Goal: Task Accomplishment & Management: Manage account settings

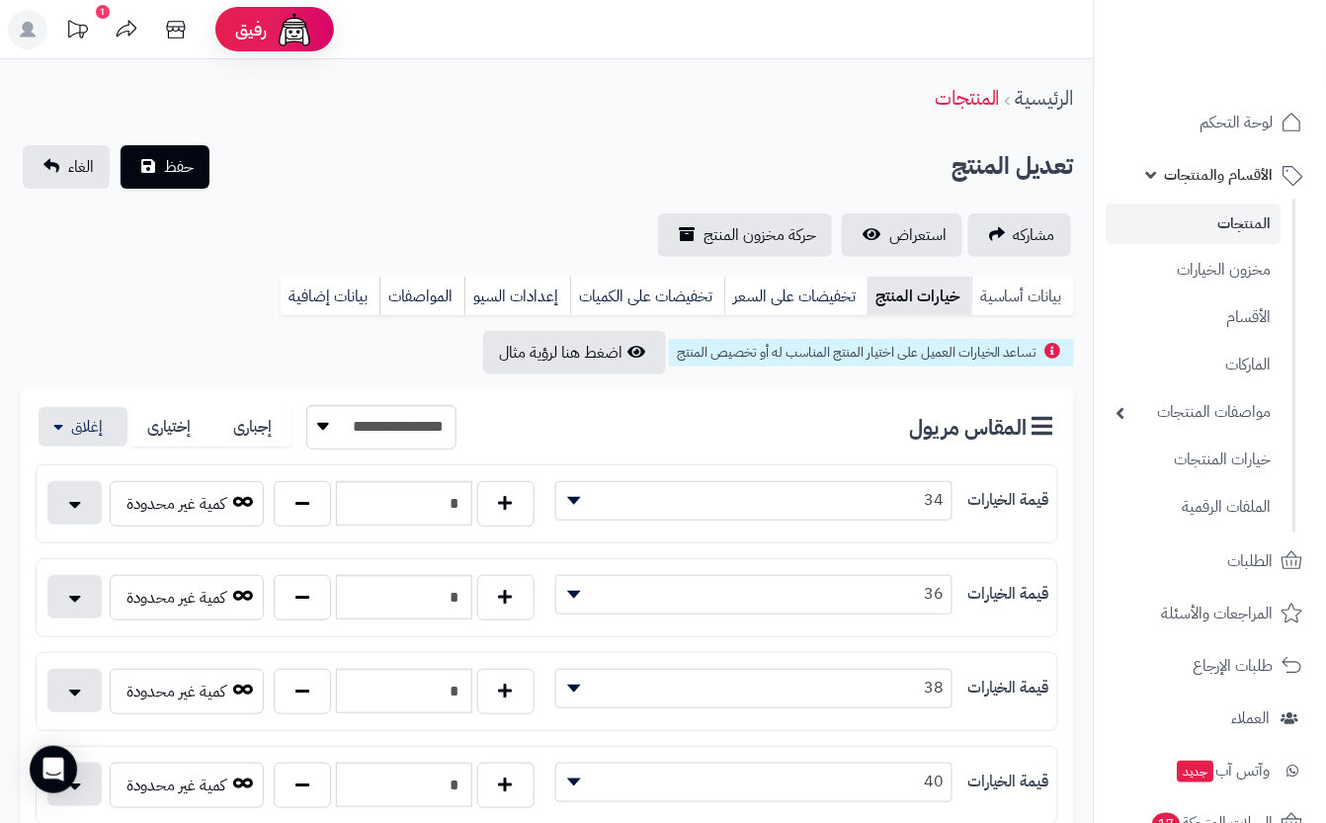
click at [1033, 301] on link "بيانات أساسية" at bounding box center [1022, 297] width 103 height 40
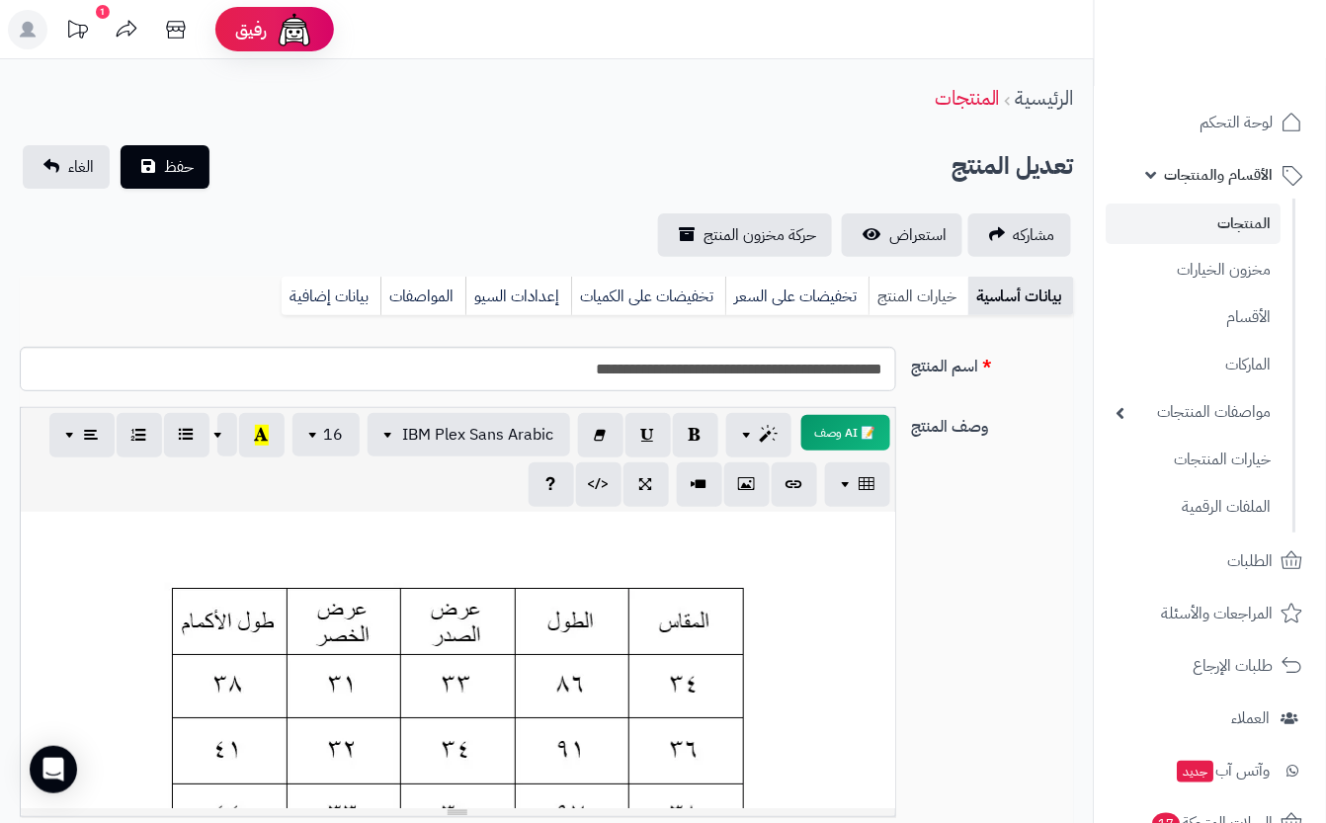
click at [957, 292] on link "خيارات المنتج" at bounding box center [919, 297] width 100 height 40
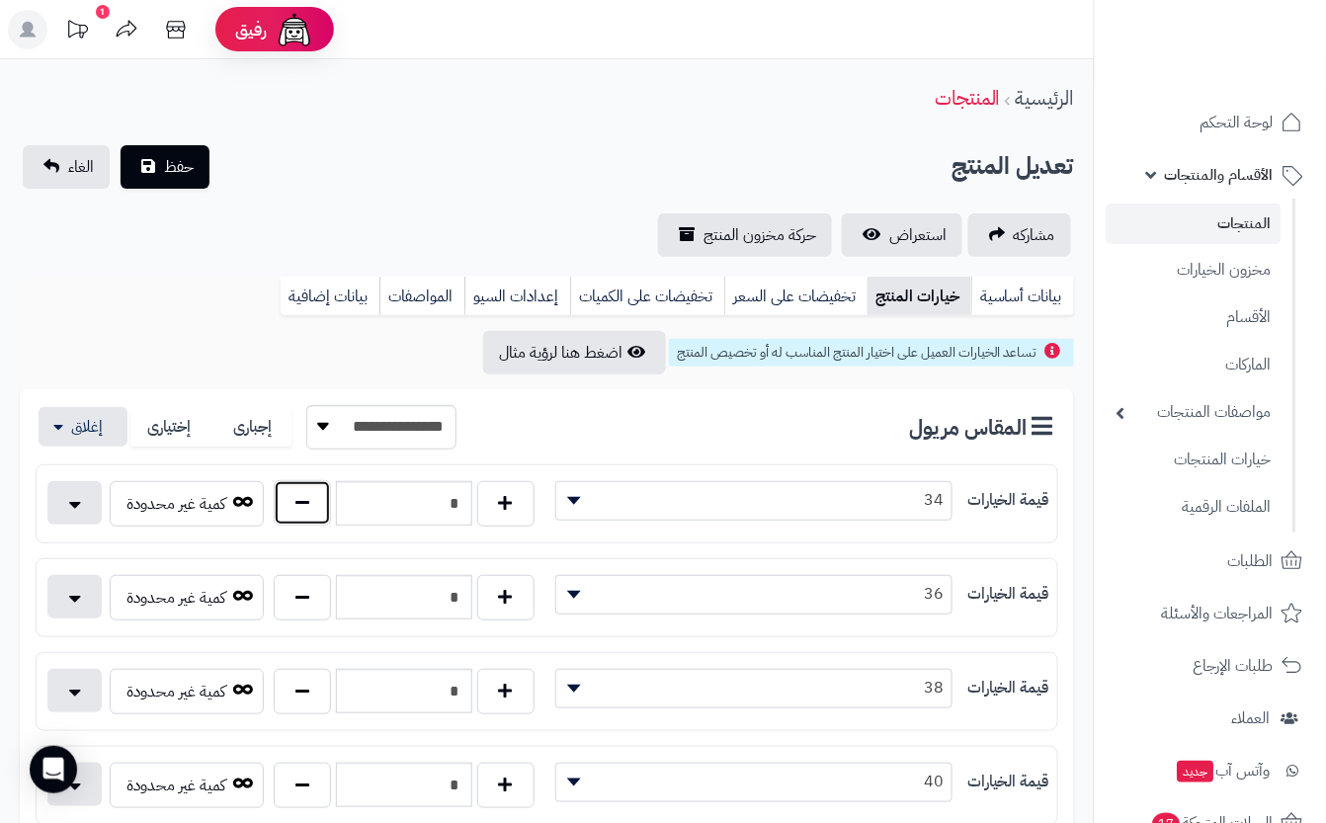
click at [287, 516] on button "button" at bounding box center [302, 502] width 57 height 45
type input "*"
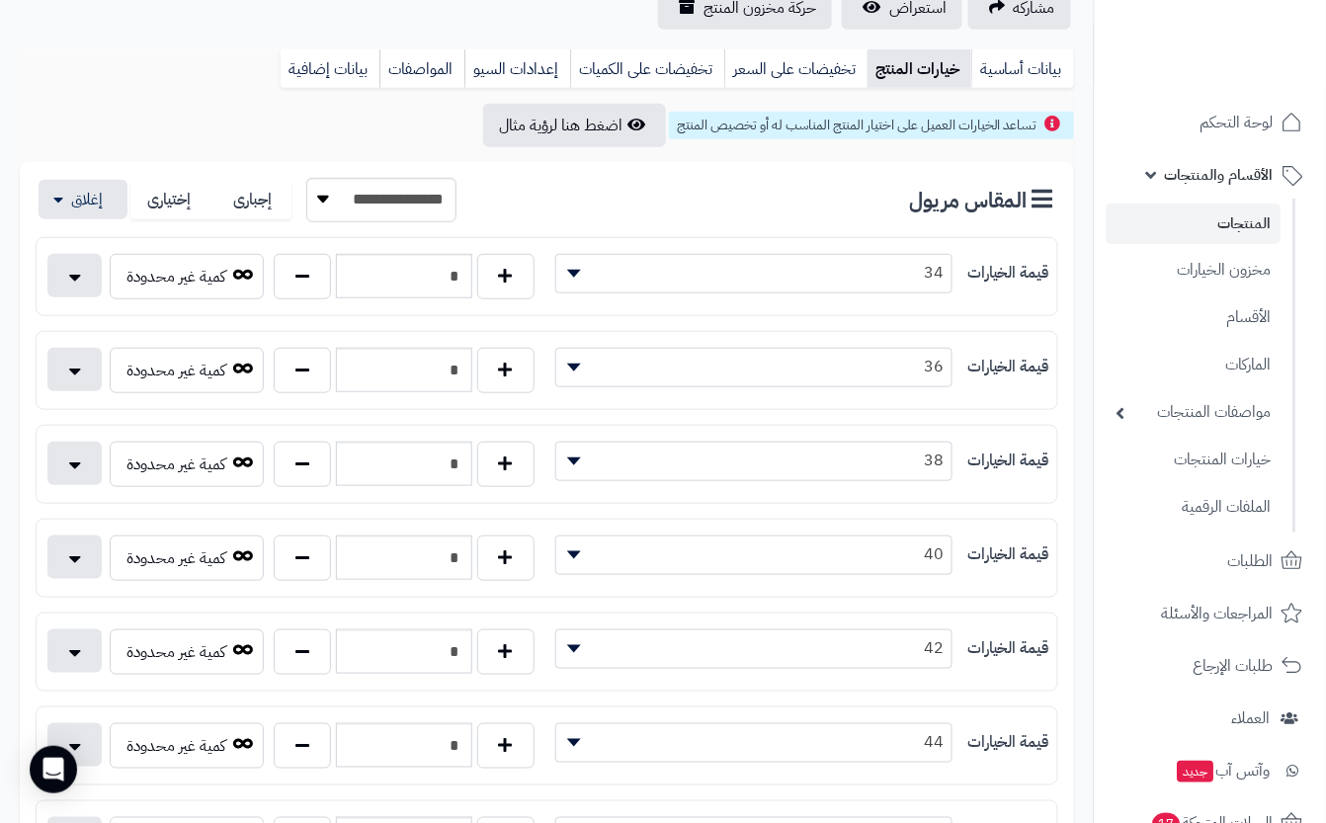
scroll to position [263, 0]
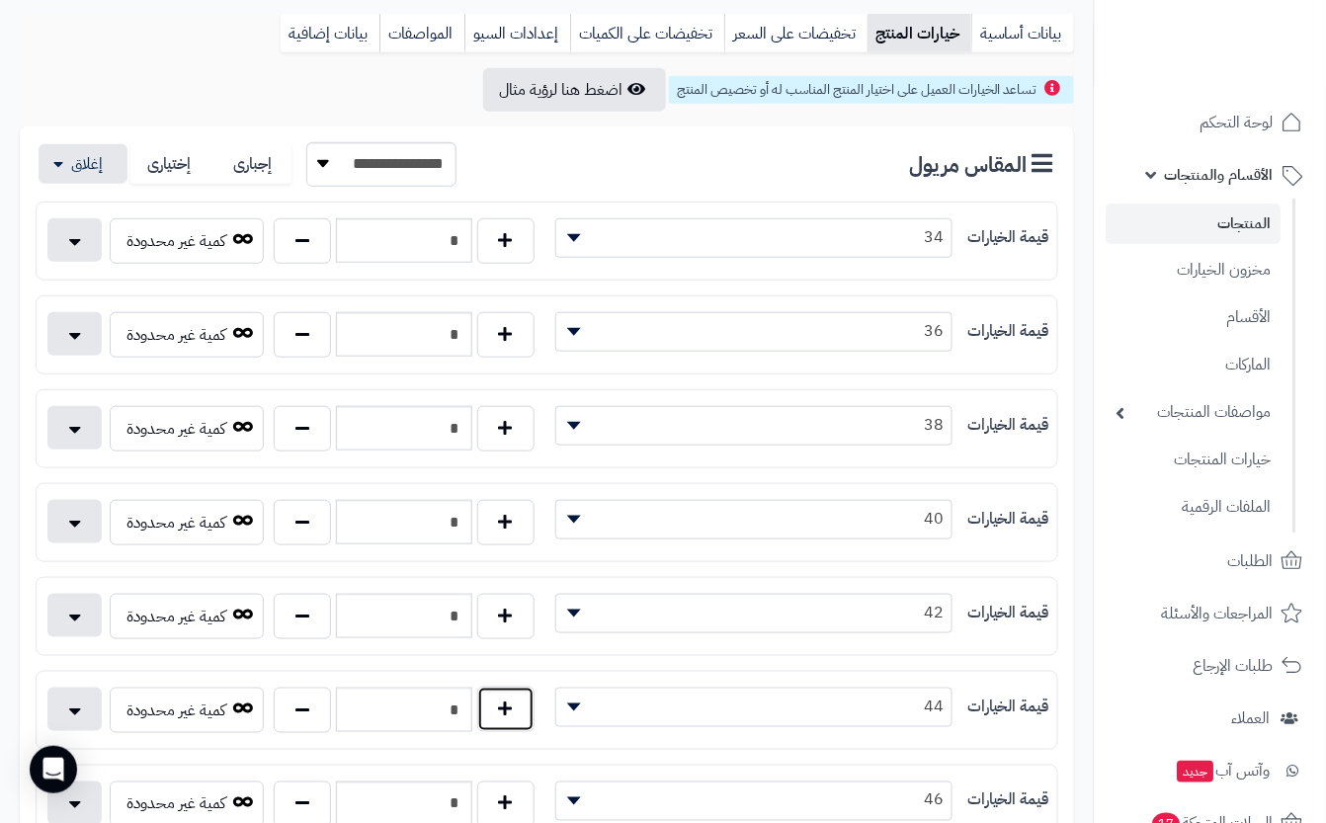
click at [492, 706] on button "button" at bounding box center [505, 709] width 57 height 45
type input "*"
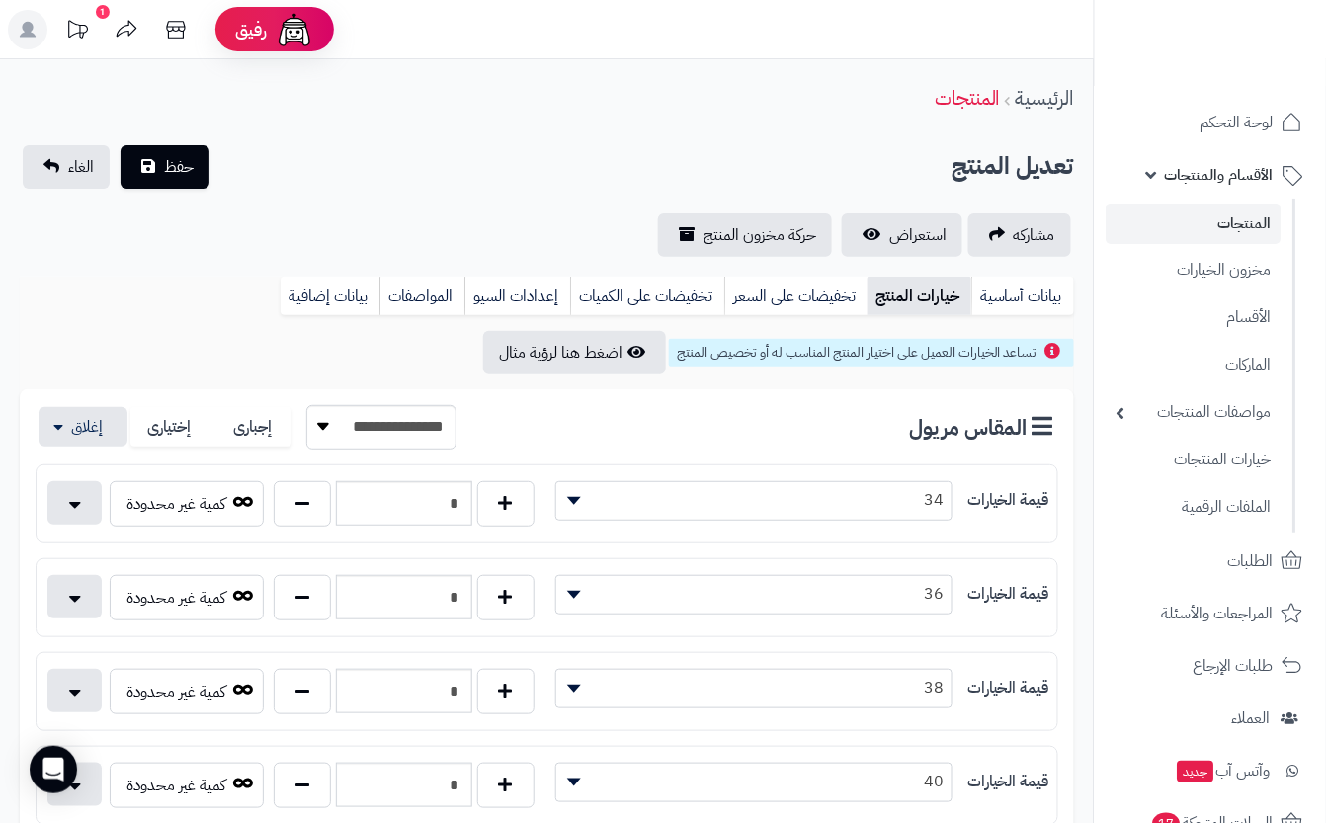
click at [314, 168] on div "تعديل المنتج حفظ الغاء" at bounding box center [547, 166] width 1054 height 43
click at [183, 158] on span "حفظ" at bounding box center [179, 166] width 30 height 24
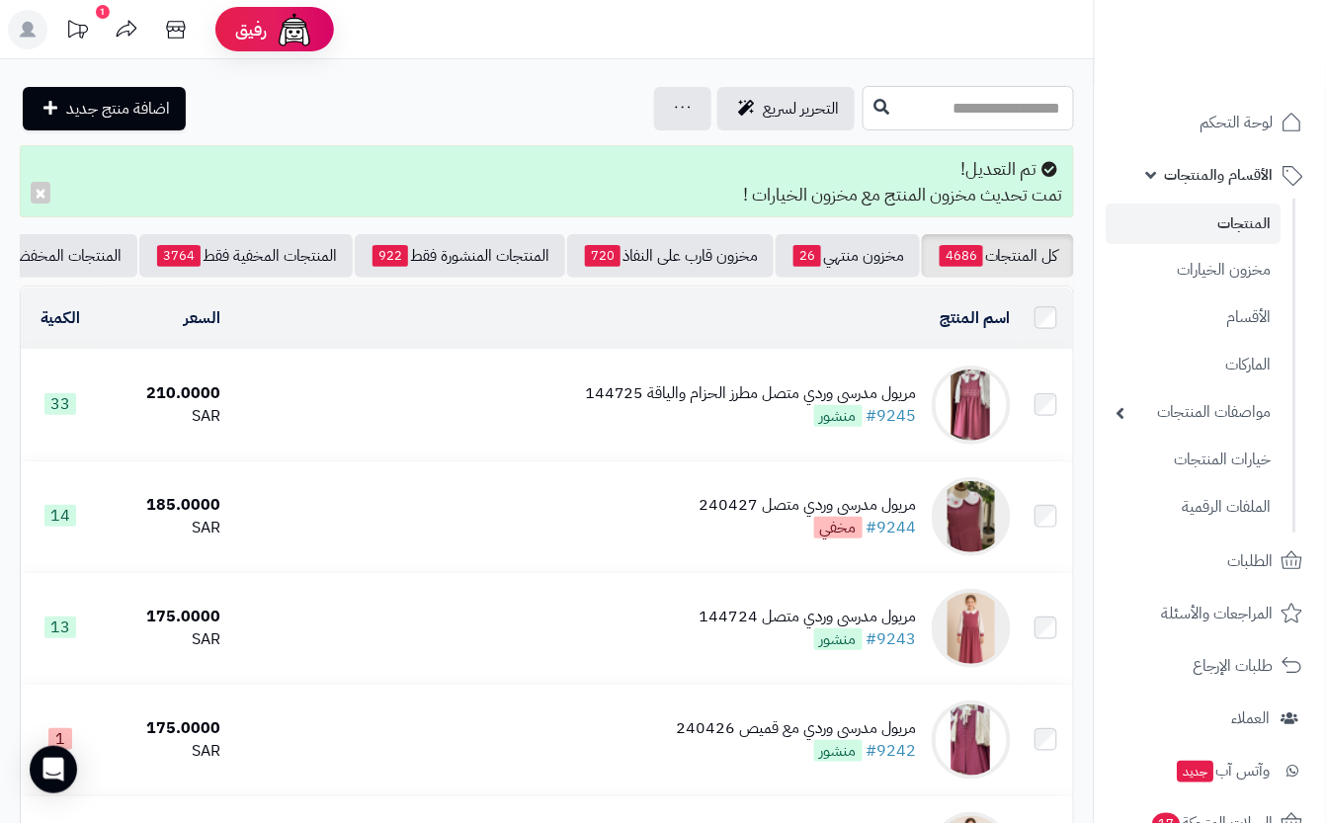
click at [955, 101] on input "text" at bounding box center [968, 108] width 211 height 44
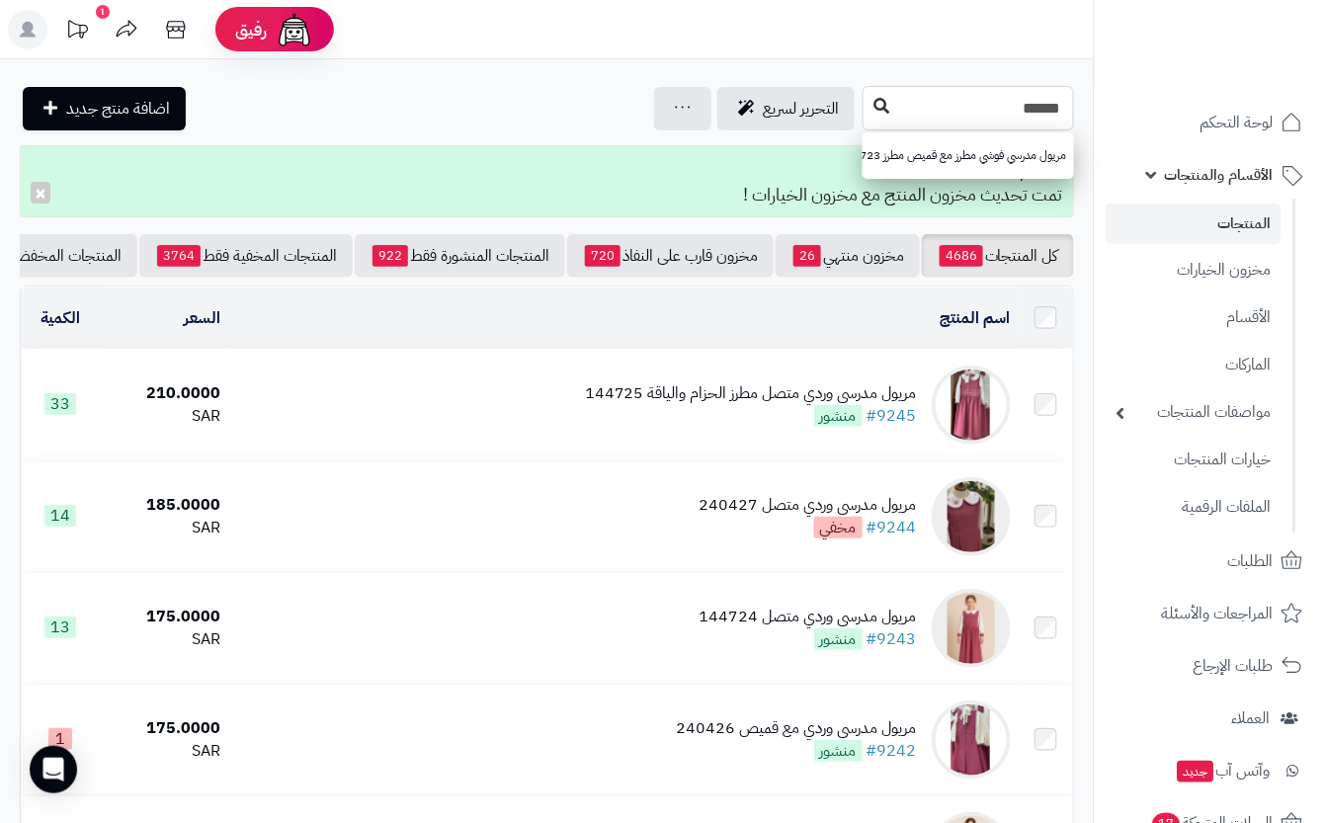
type input "******"
click at [874, 104] on icon at bounding box center [882, 106] width 16 height 16
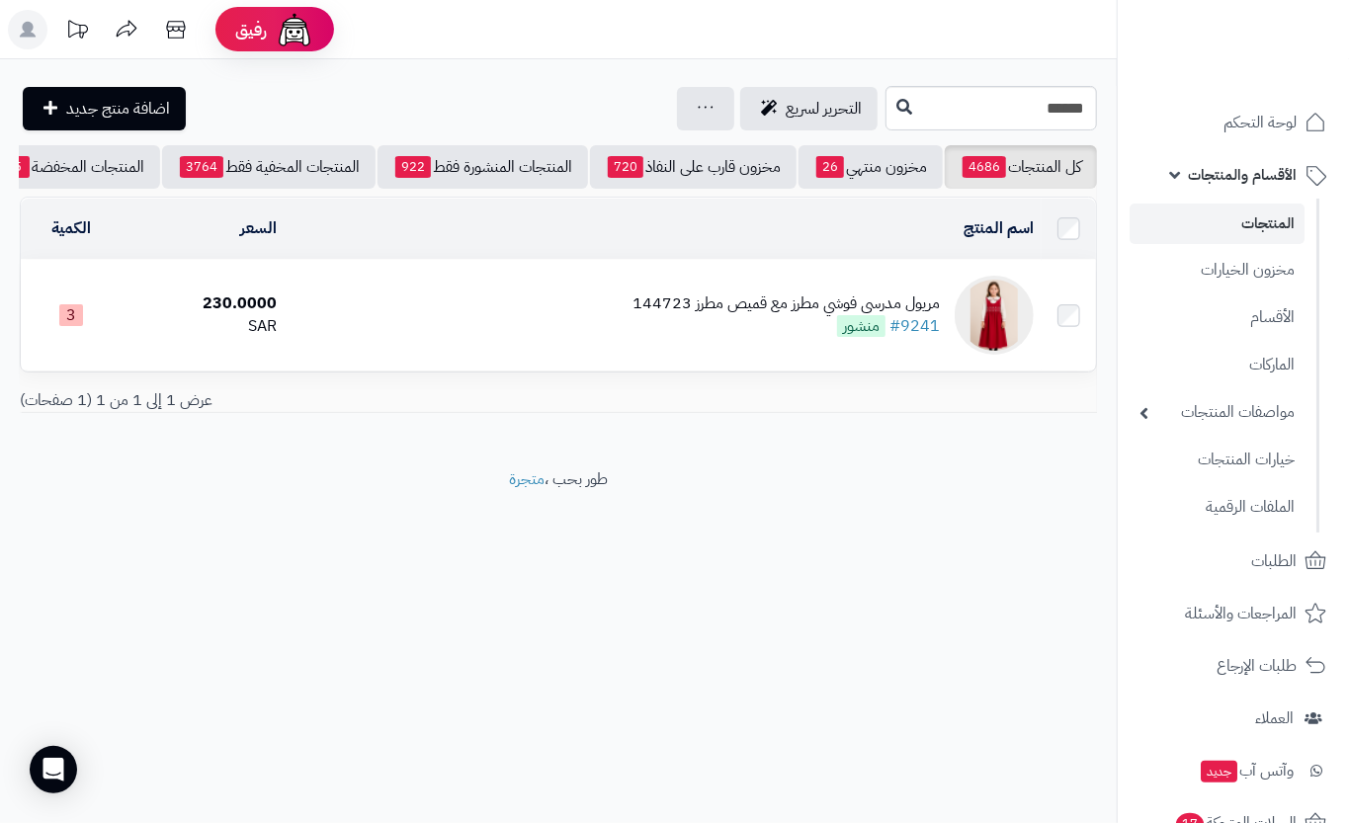
click at [724, 313] on div "مريول مدرسي فوشي مطرز مع قميص مطرز 144723" at bounding box center [785, 303] width 307 height 23
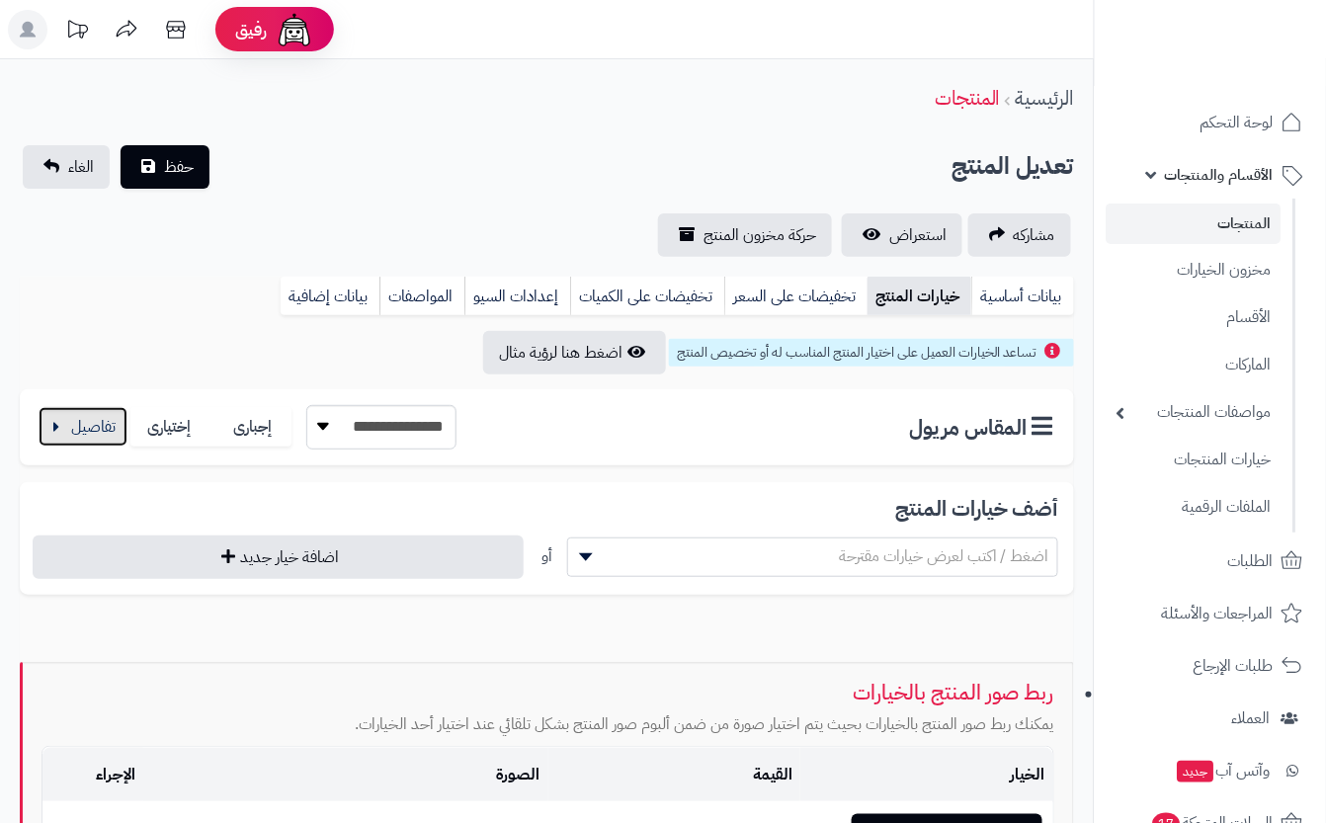
click at [63, 425] on button "button" at bounding box center [83, 427] width 89 height 40
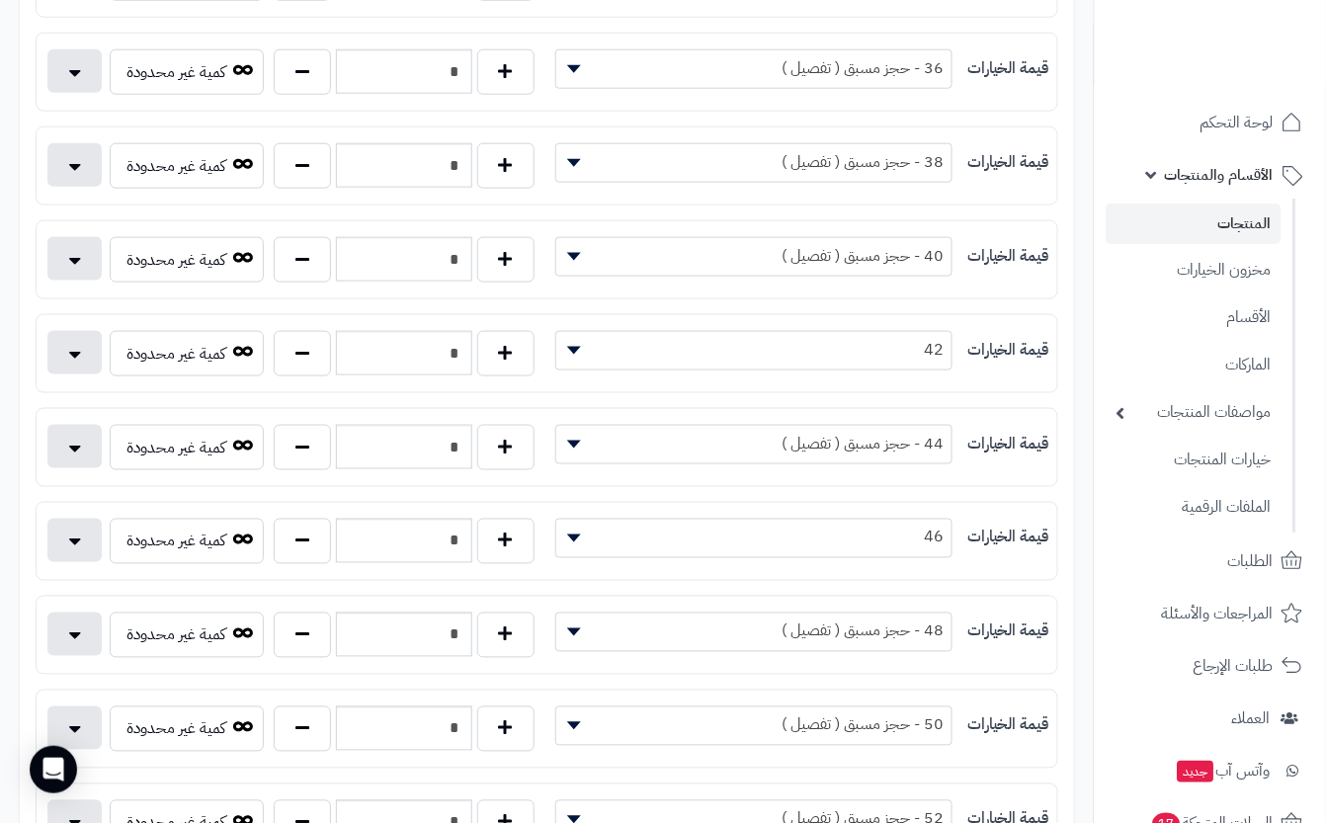
scroll to position [527, 0]
click at [302, 372] on button "button" at bounding box center [302, 351] width 57 height 45
type input "*"
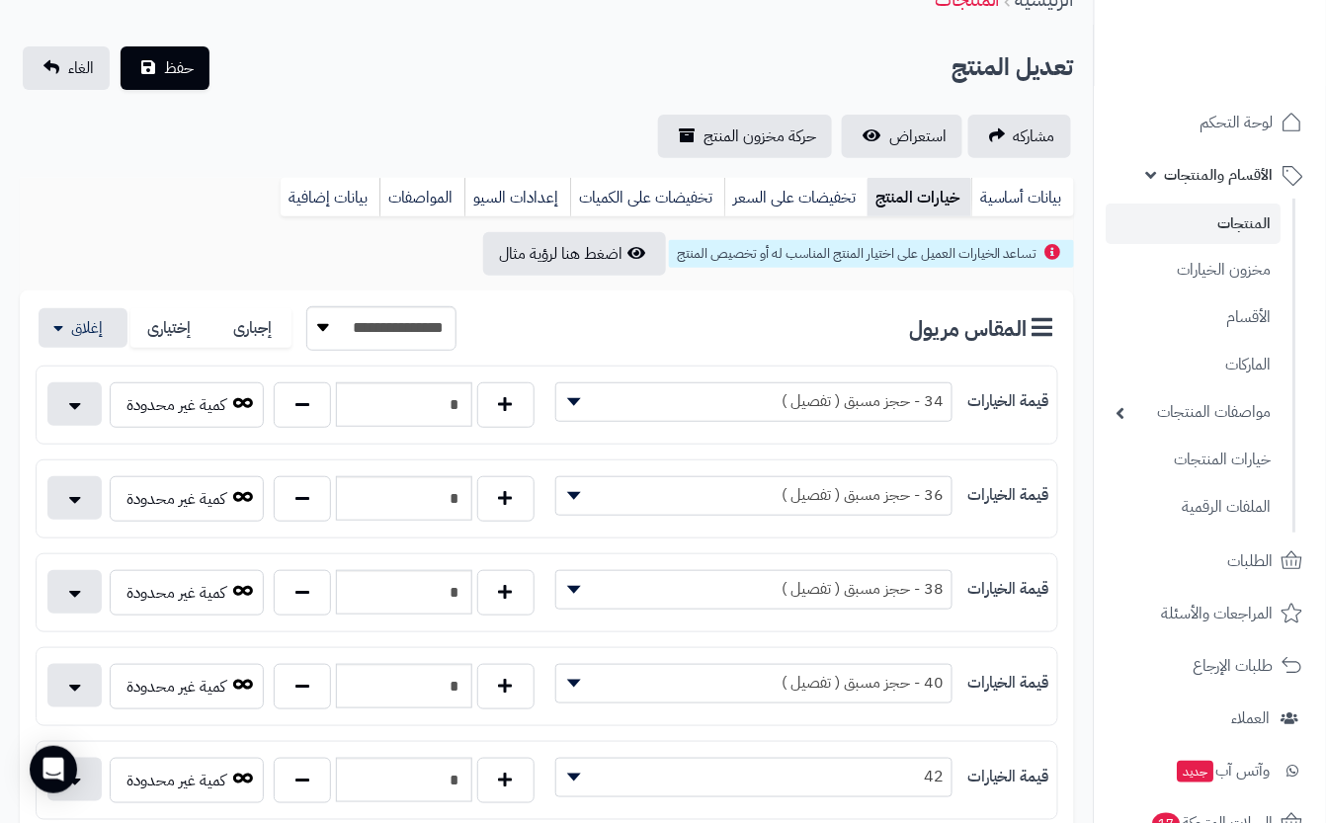
scroll to position [0, 0]
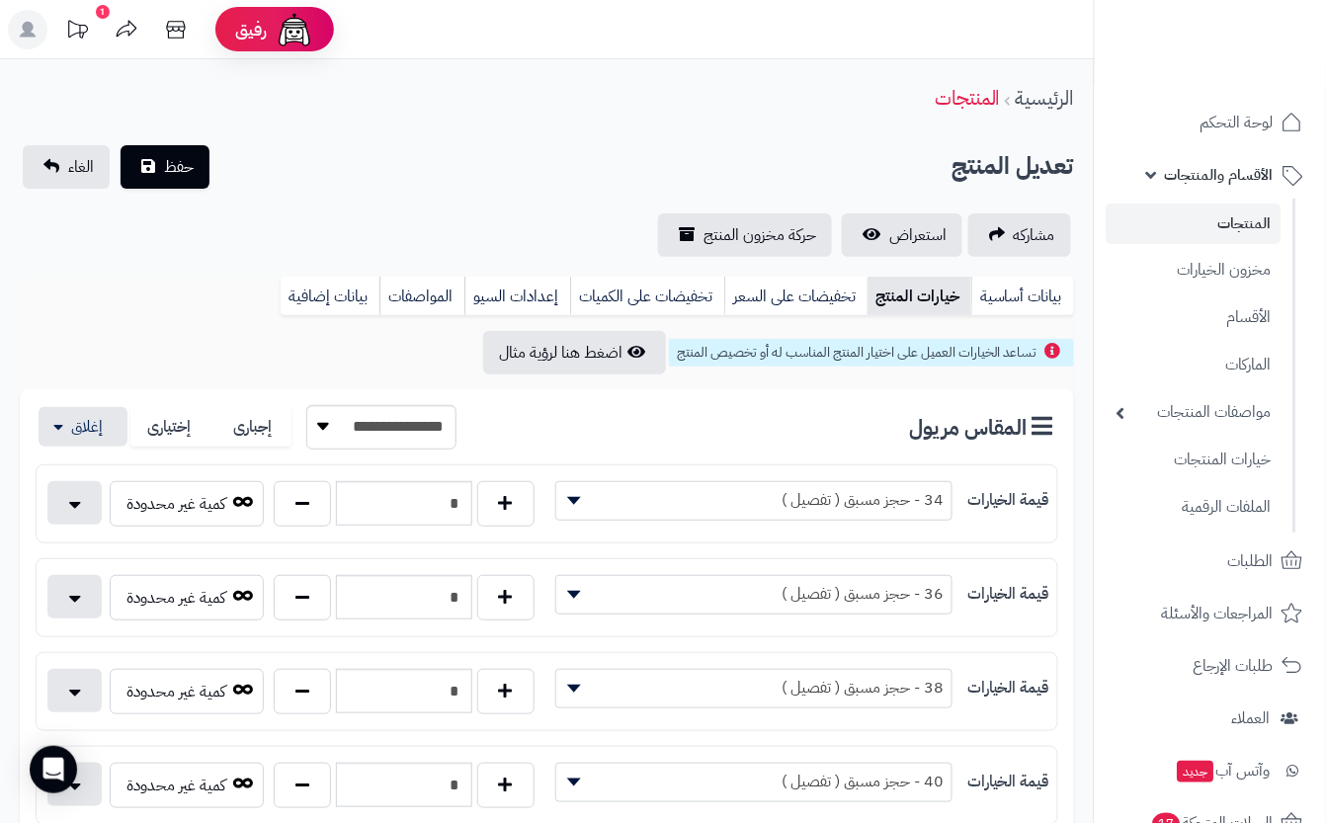
click at [459, 186] on div "تعديل المنتج حفظ الغاء" at bounding box center [547, 166] width 1054 height 43
click at [172, 172] on span "حفظ" at bounding box center [179, 166] width 30 height 24
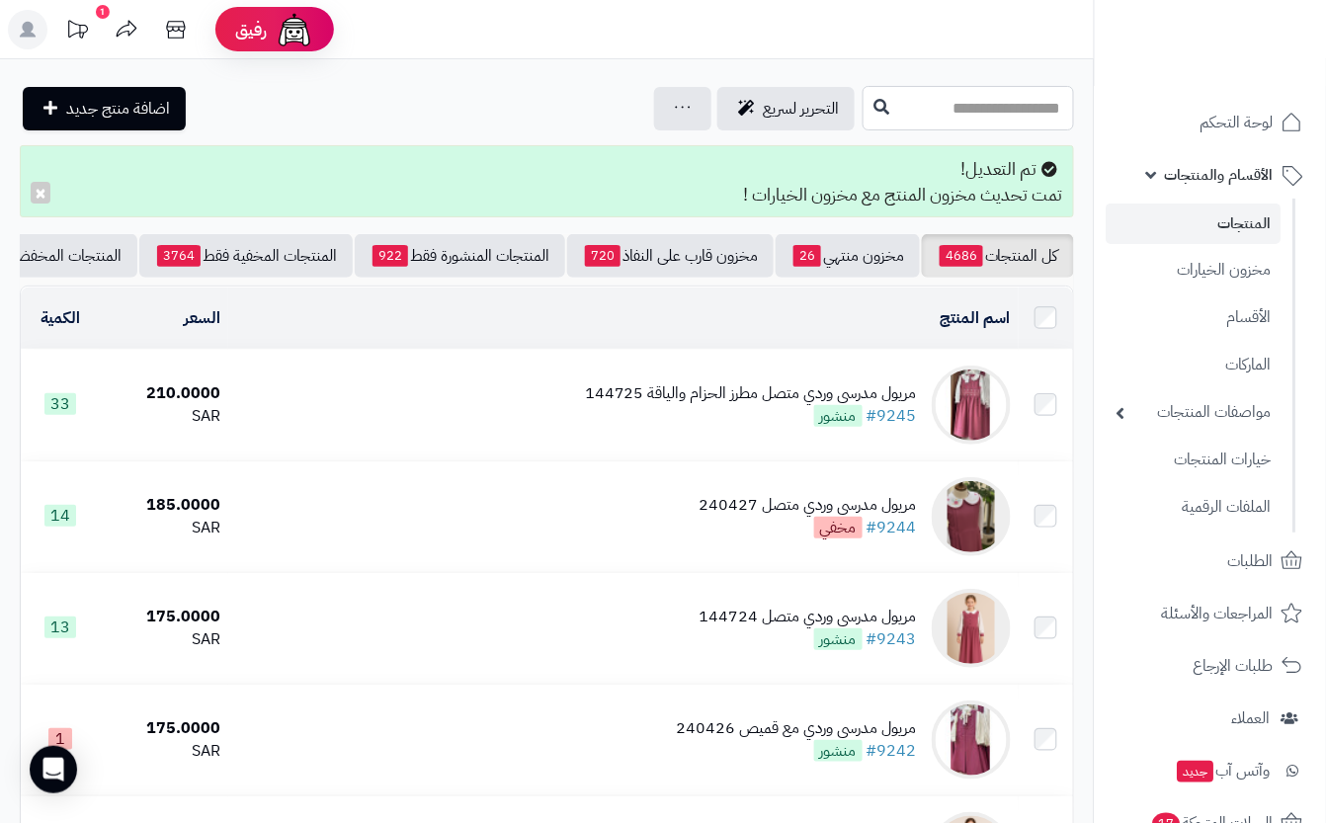
click at [968, 108] on input "text" at bounding box center [968, 108] width 211 height 44
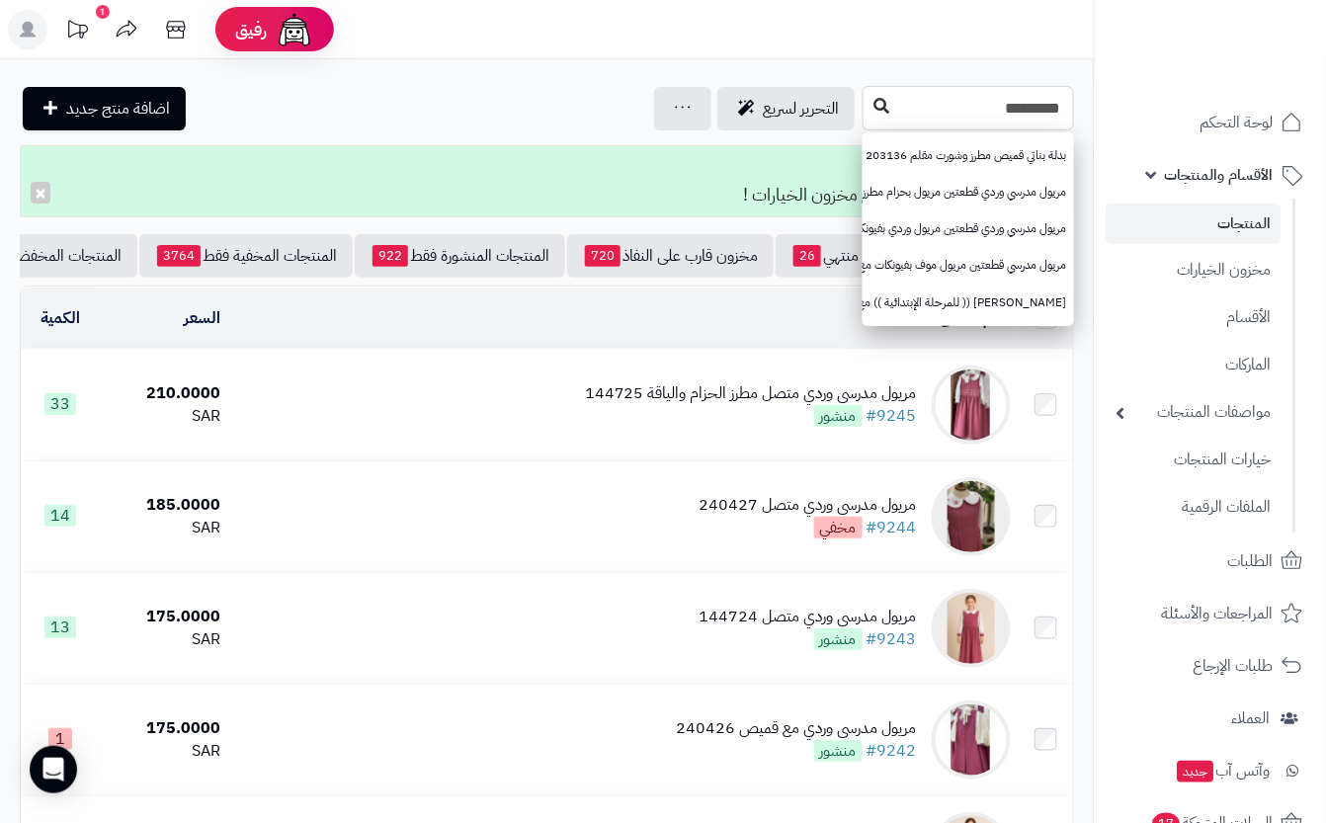
type input "*********"
click at [874, 111] on icon at bounding box center [882, 106] width 16 height 16
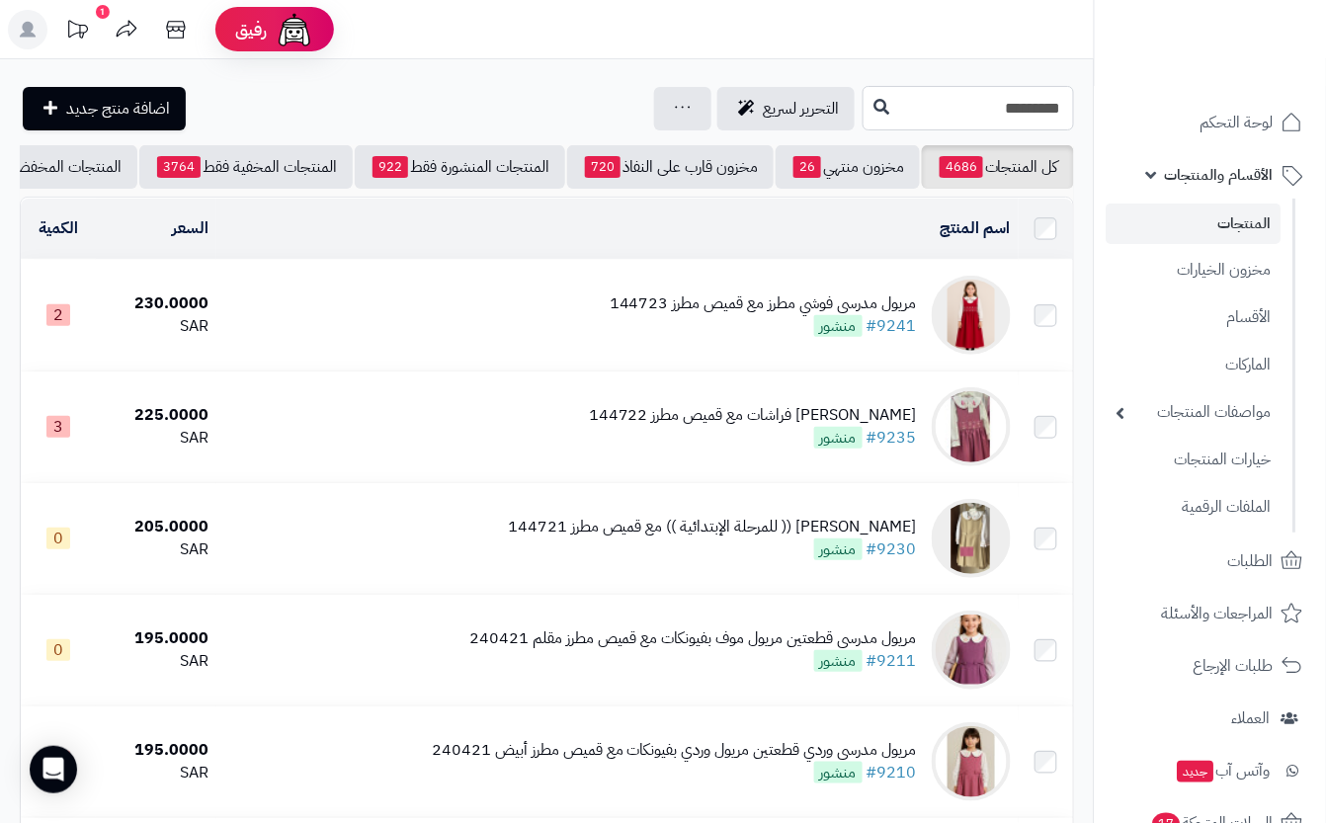
click at [877, 100] on input "*********" at bounding box center [968, 108] width 211 height 44
click at [878, 100] on input "*********" at bounding box center [968, 108] width 211 height 44
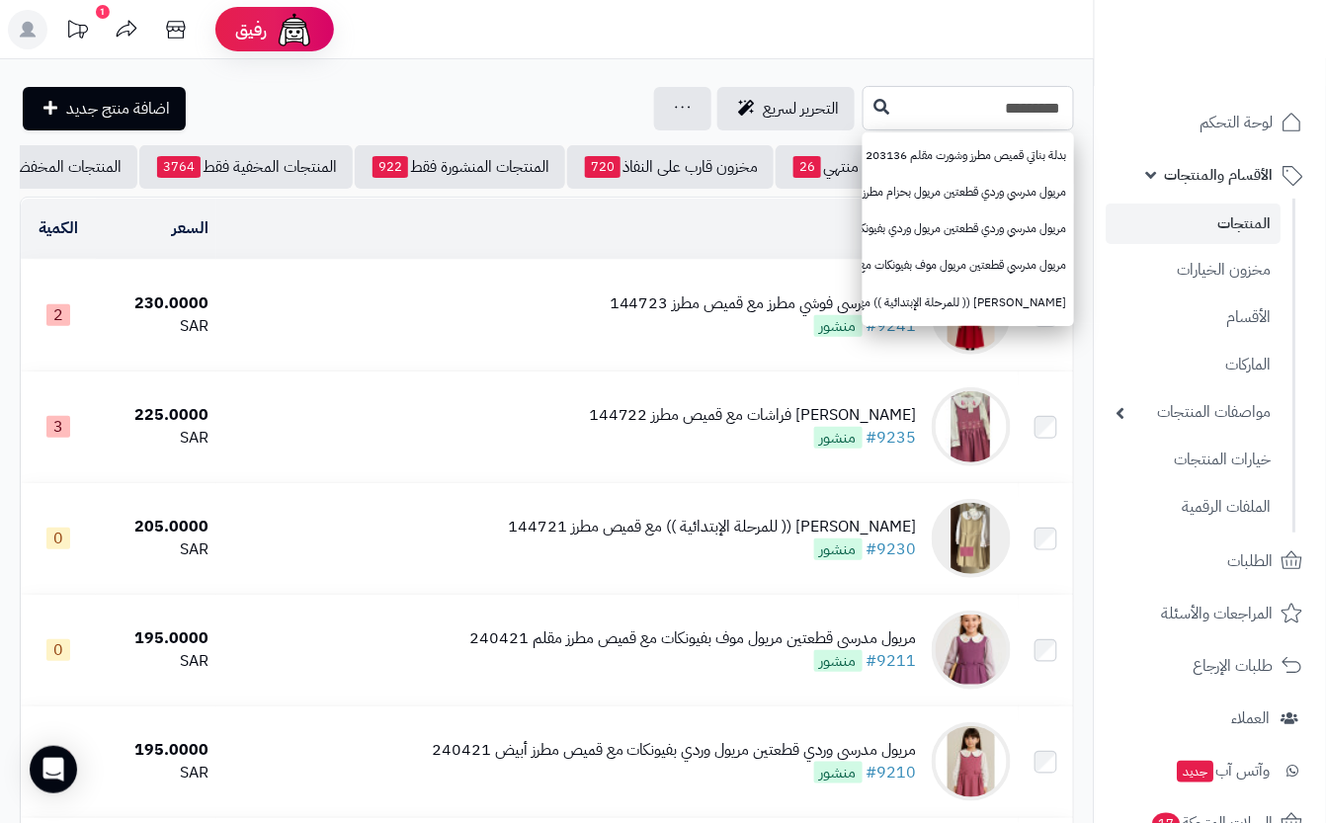
click at [878, 104] on input "*********" at bounding box center [968, 108] width 211 height 44
type input "****"
click at [874, 103] on icon at bounding box center [882, 106] width 16 height 16
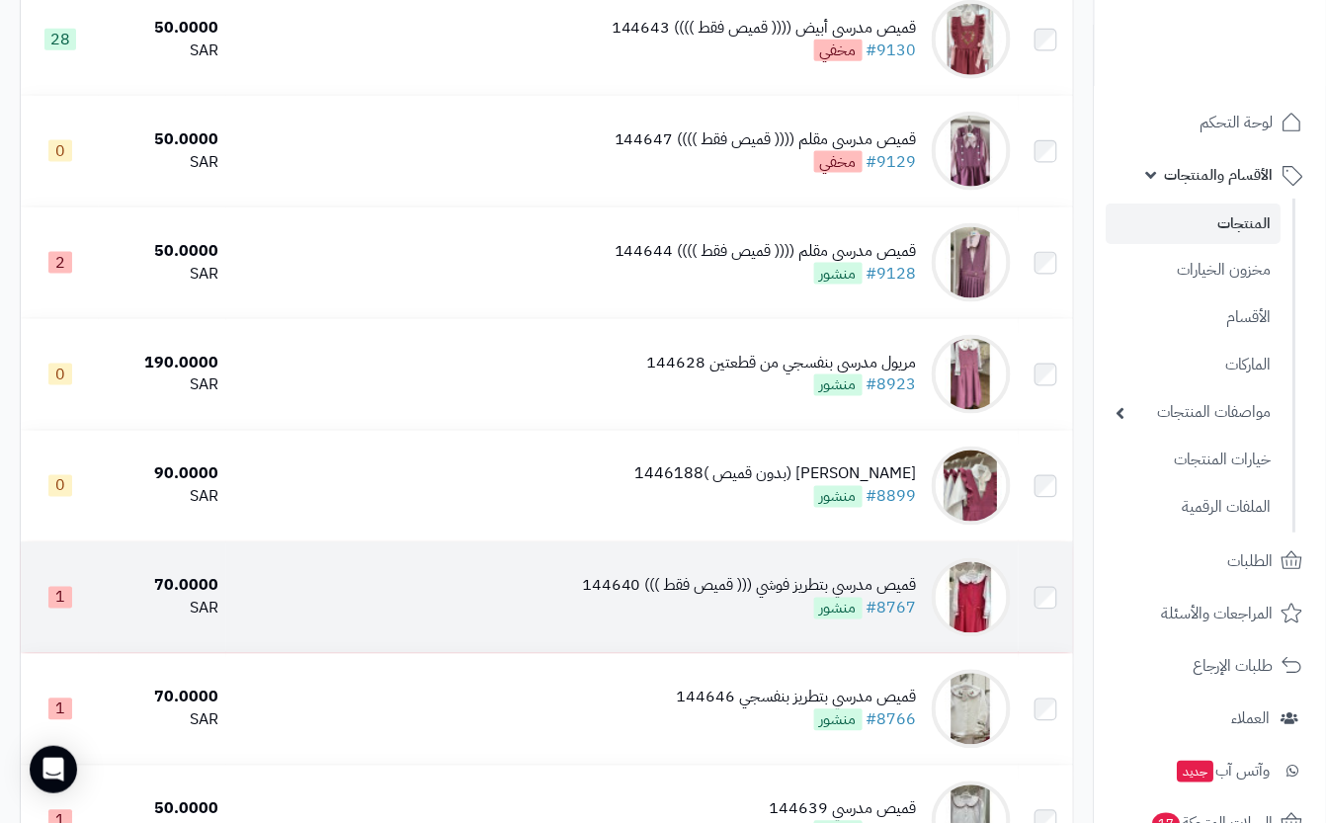
scroll to position [658, 0]
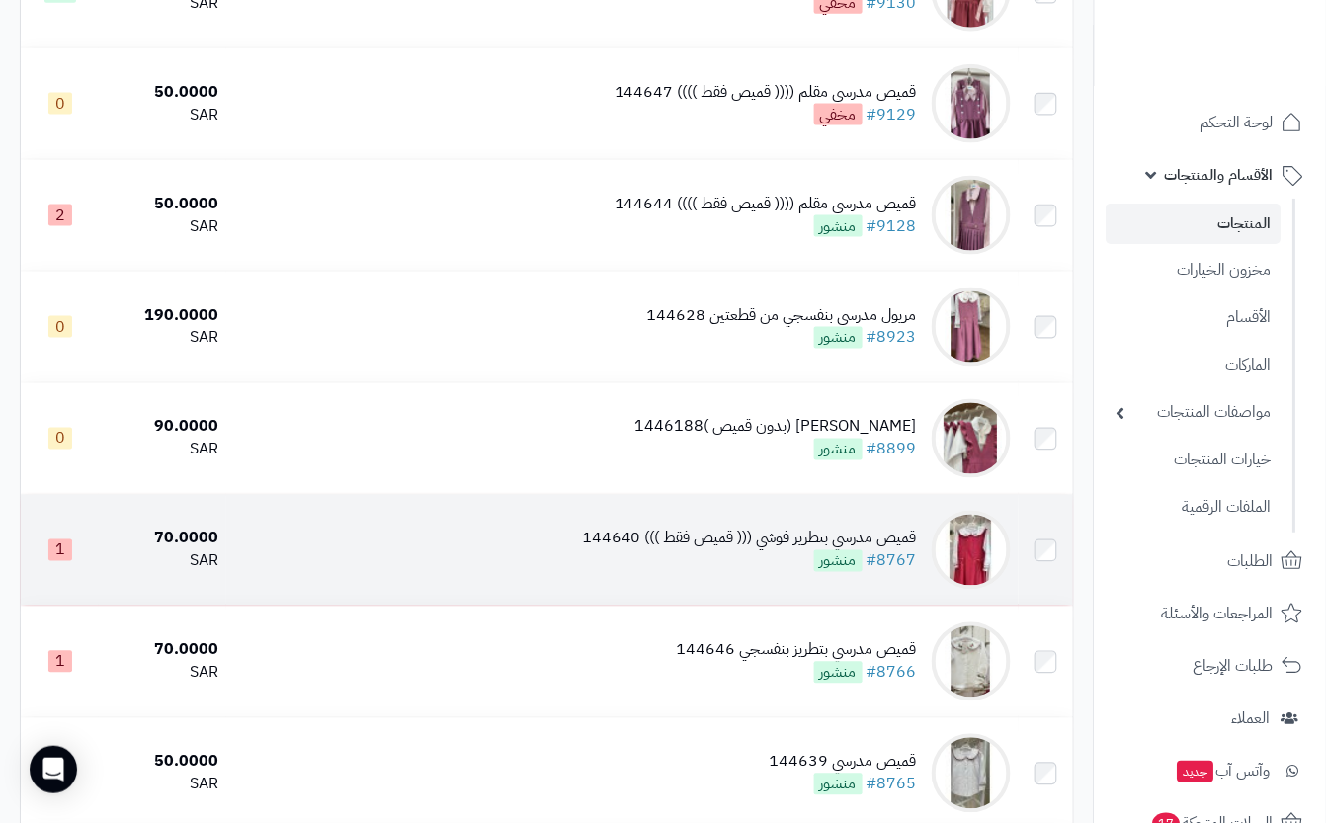
click at [748, 573] on div "قميص مدرسي بتطريز فوشي ((( قميص فقط ))) 144640 #8767 منشور" at bounding box center [749, 550] width 335 height 45
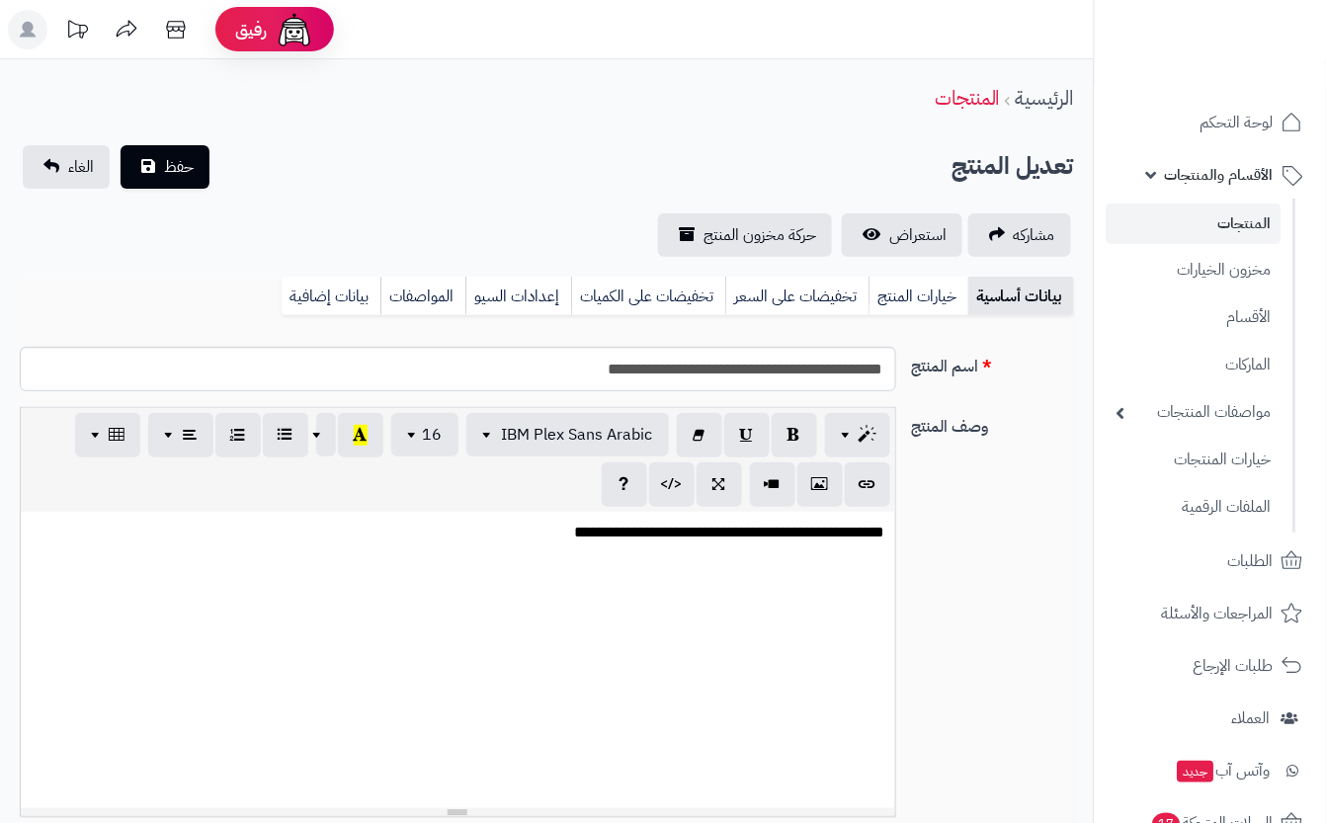
scroll to position [0, 22]
click at [907, 298] on link "خيارات المنتج" at bounding box center [919, 297] width 100 height 40
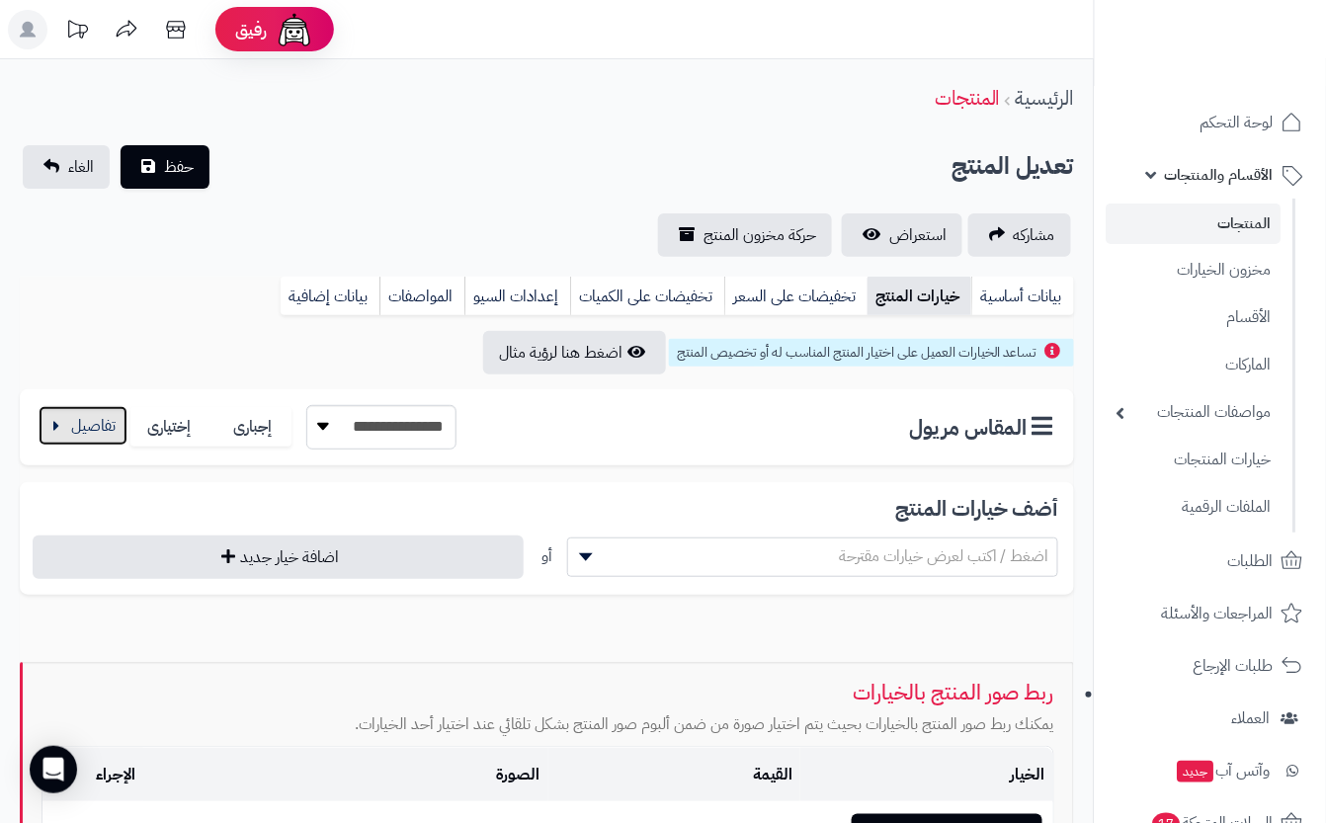
click at [101, 431] on button "button" at bounding box center [83, 426] width 89 height 40
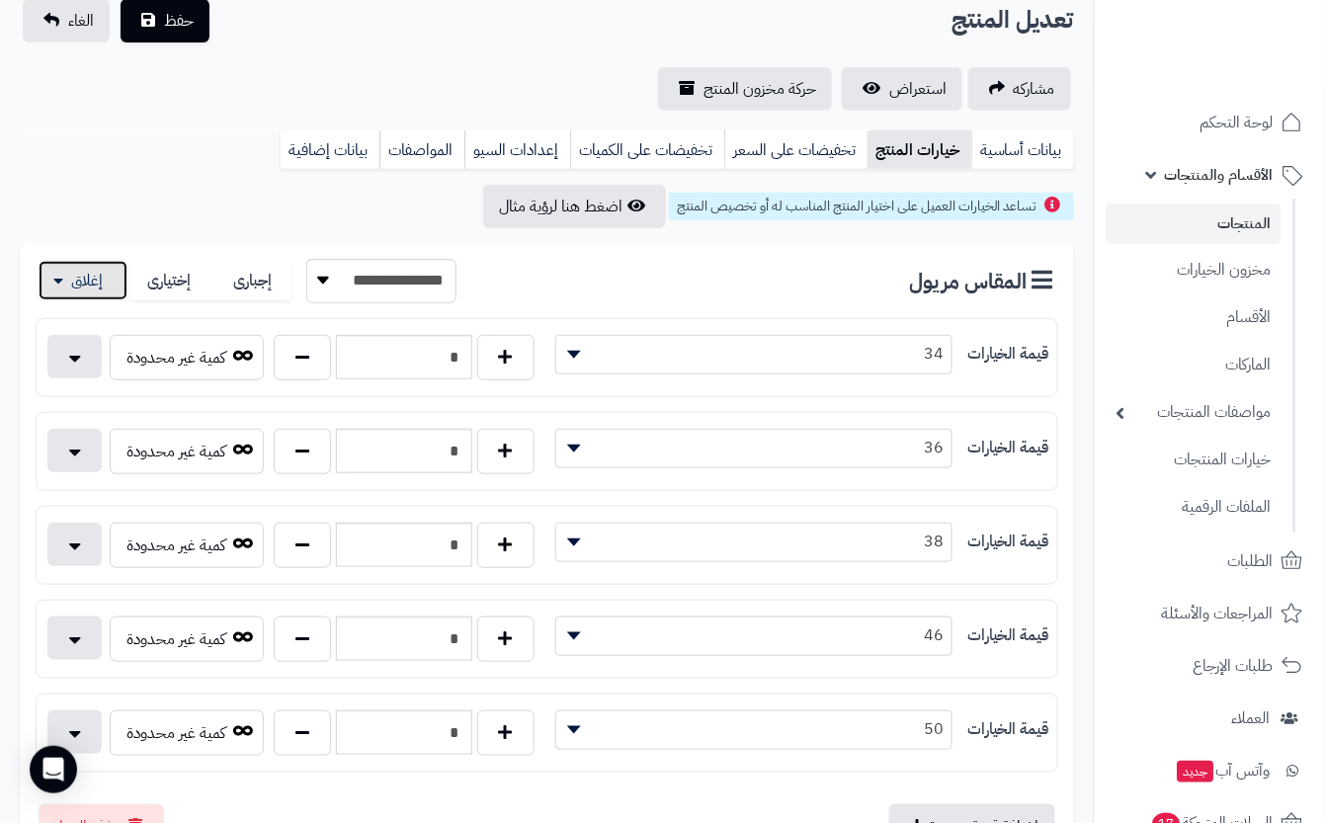
scroll to position [0, 0]
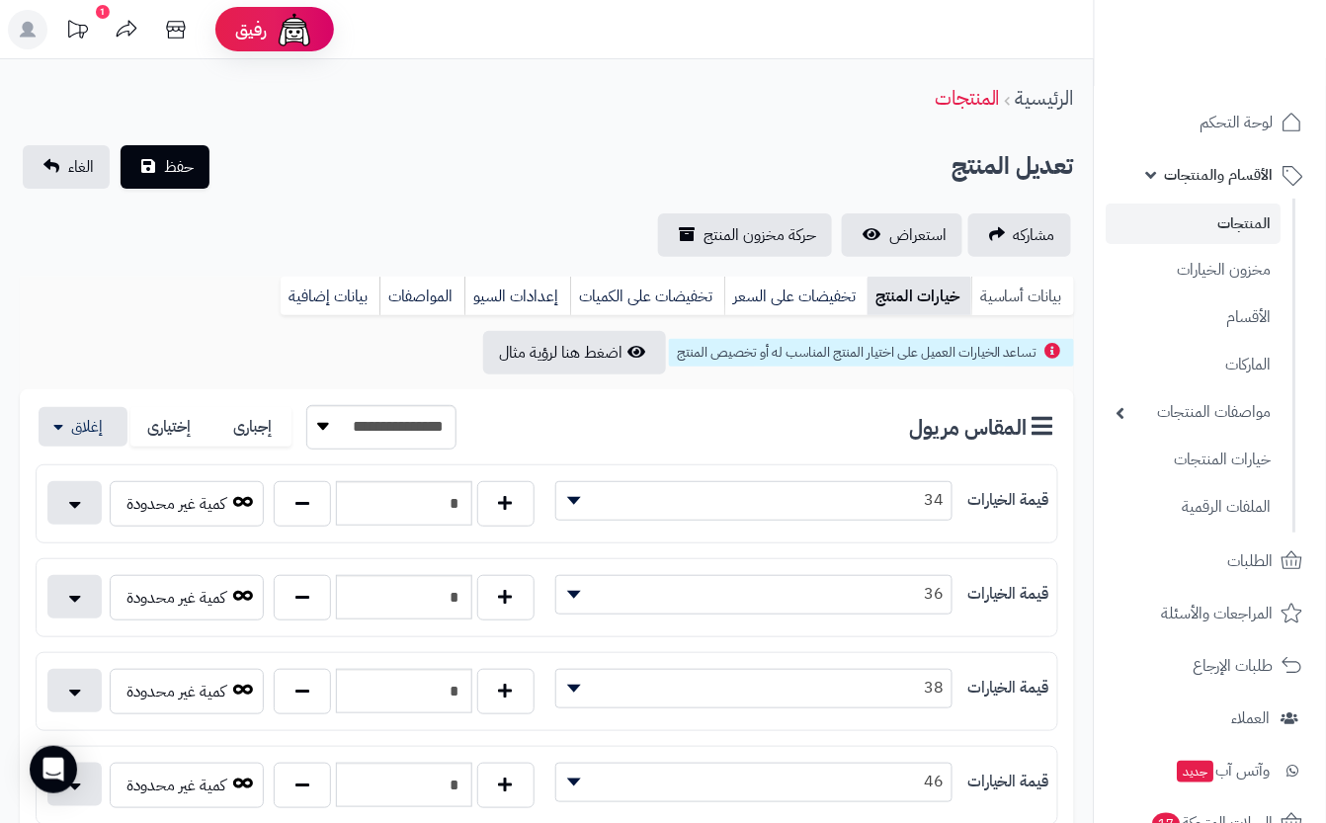
click at [1056, 304] on link "بيانات أساسية" at bounding box center [1022, 297] width 103 height 40
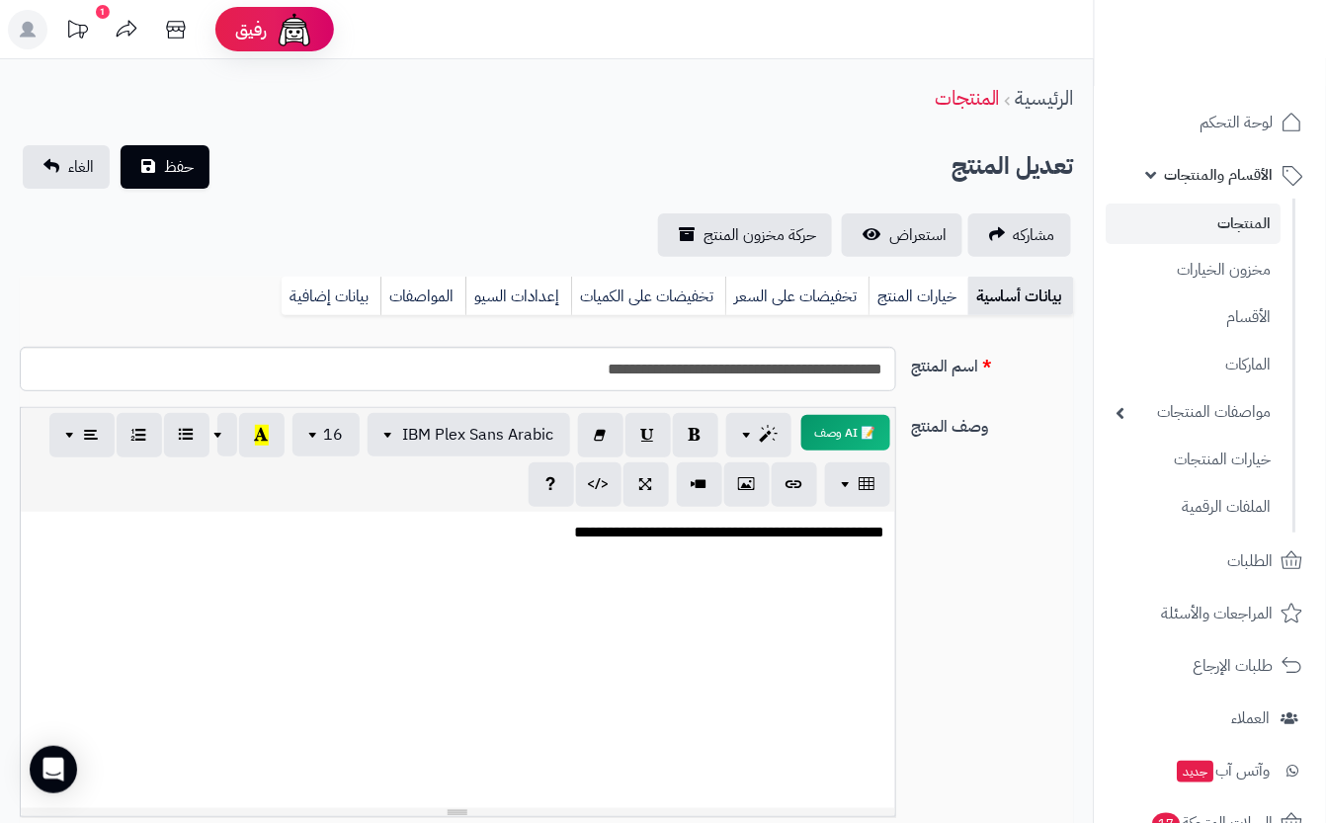
click at [502, 145] on div "تعديل المنتج حفظ الغاء" at bounding box center [547, 166] width 1054 height 43
click at [187, 162] on span "حفظ" at bounding box center [179, 166] width 30 height 24
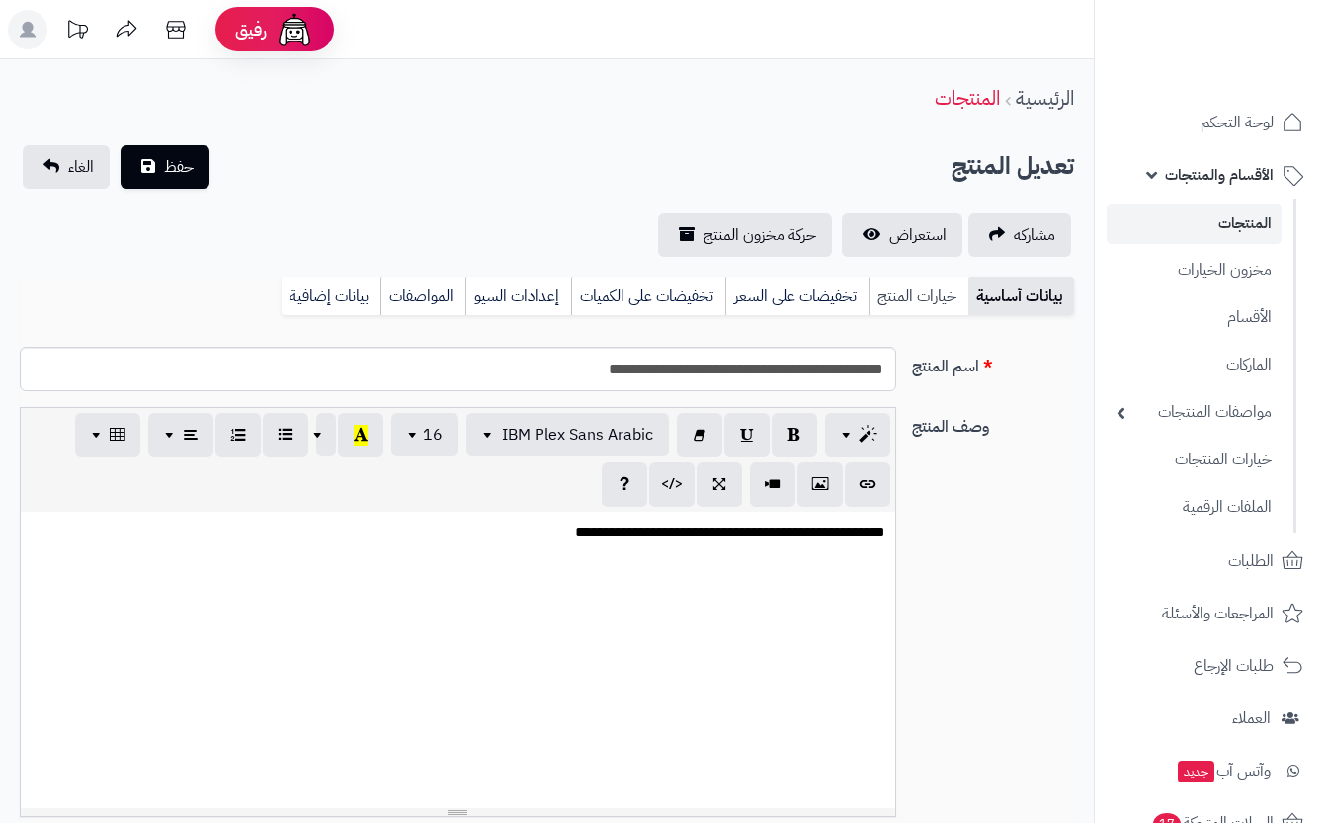
click at [933, 302] on link "خيارات المنتج" at bounding box center [919, 297] width 100 height 40
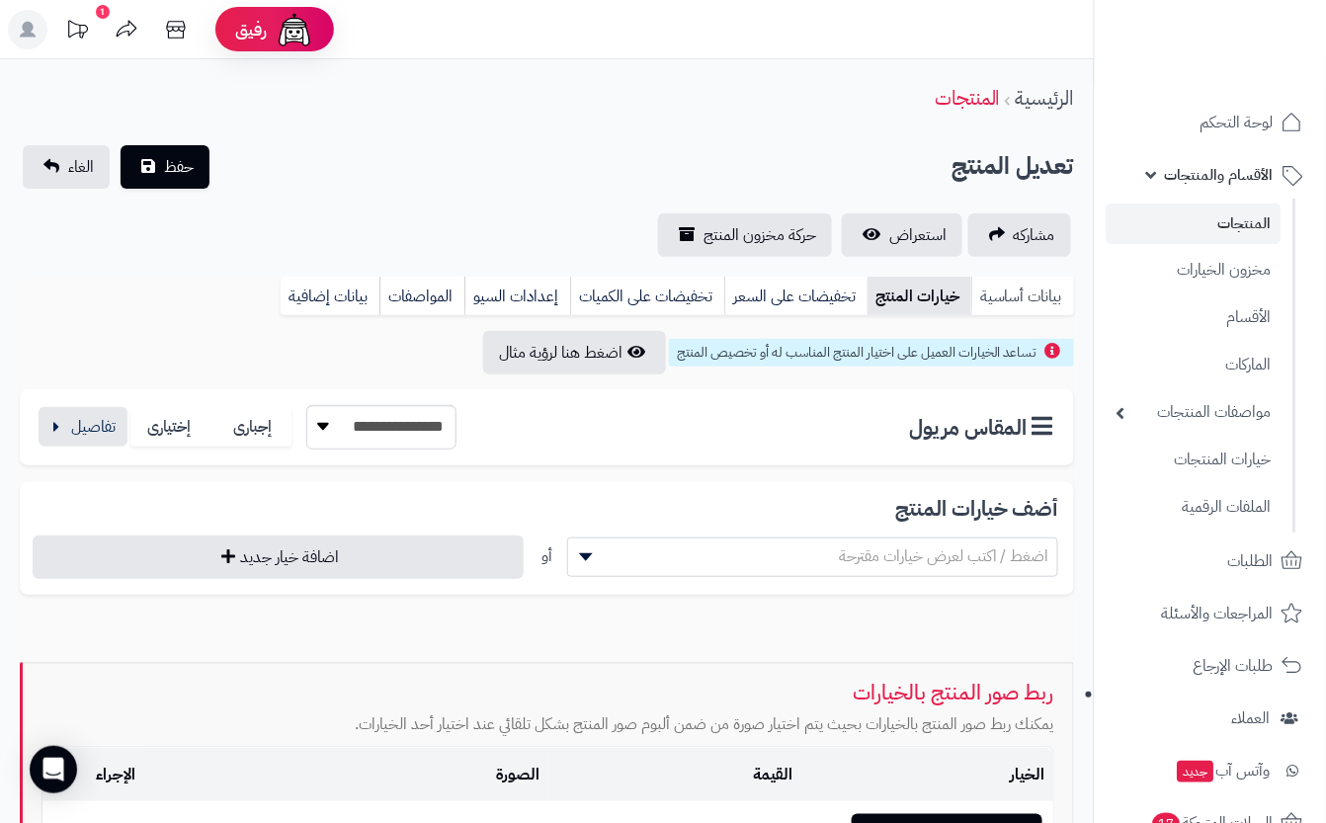
click at [1012, 302] on link "بيانات أساسية" at bounding box center [1022, 297] width 103 height 40
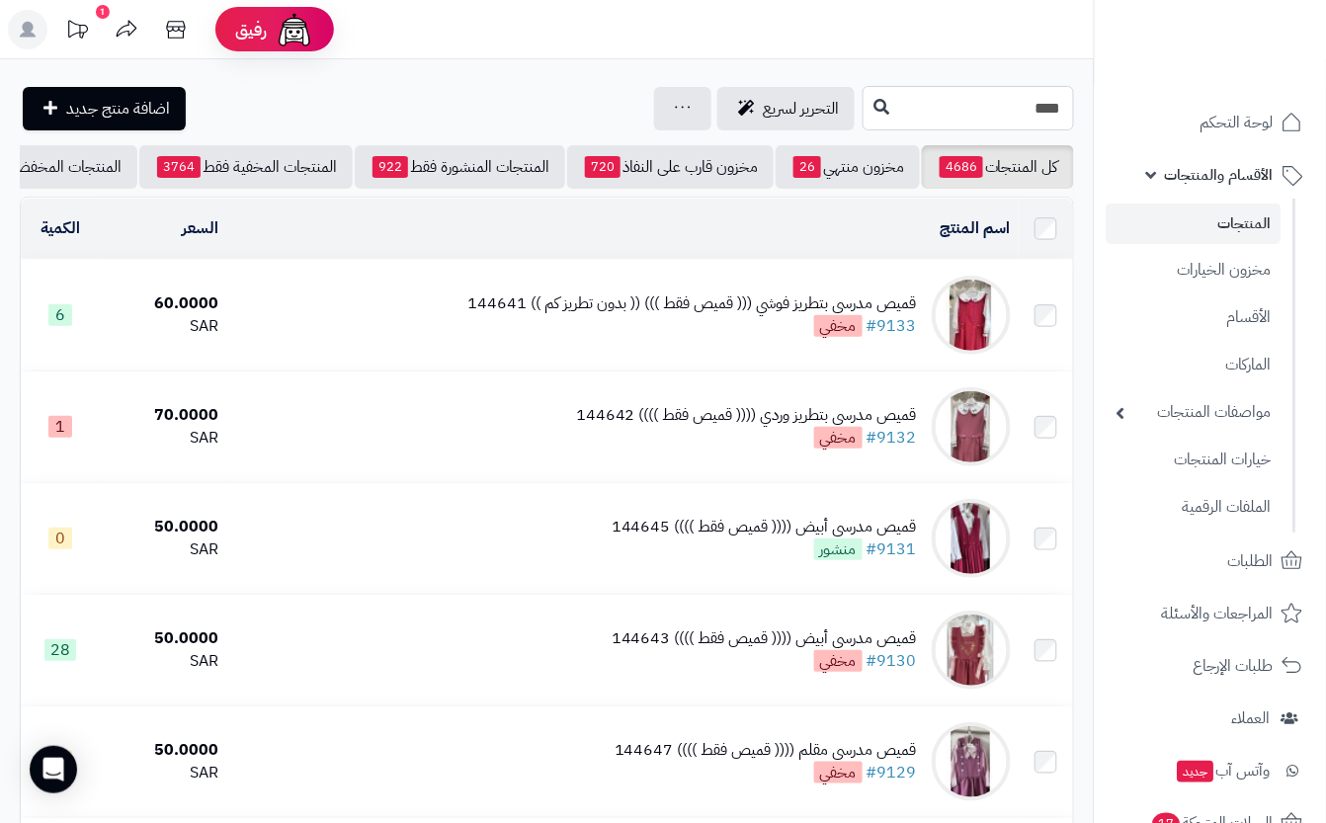
click at [977, 100] on input "****" at bounding box center [968, 108] width 211 height 44
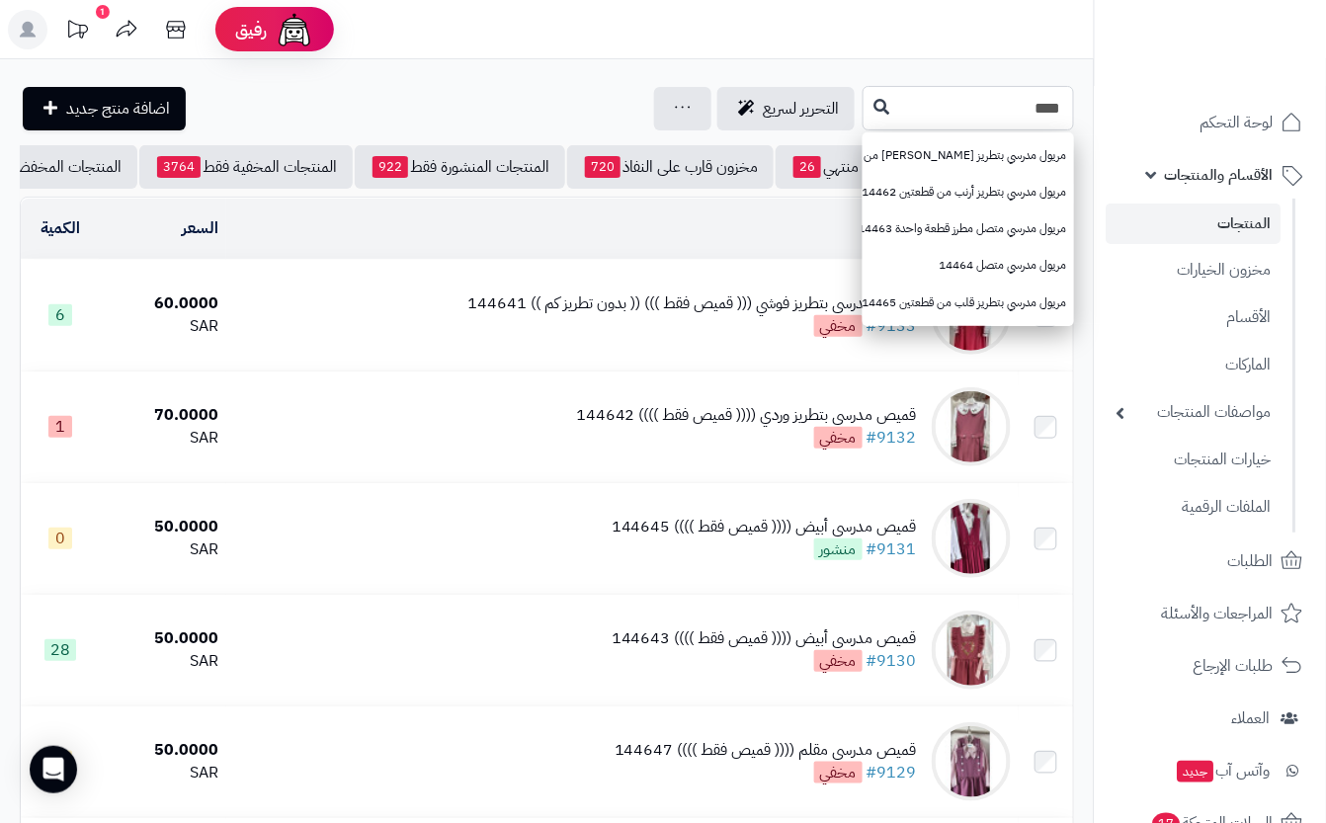
click at [978, 100] on input "****" at bounding box center [968, 108] width 211 height 44
click at [945, 104] on input "text" at bounding box center [968, 108] width 211 height 44
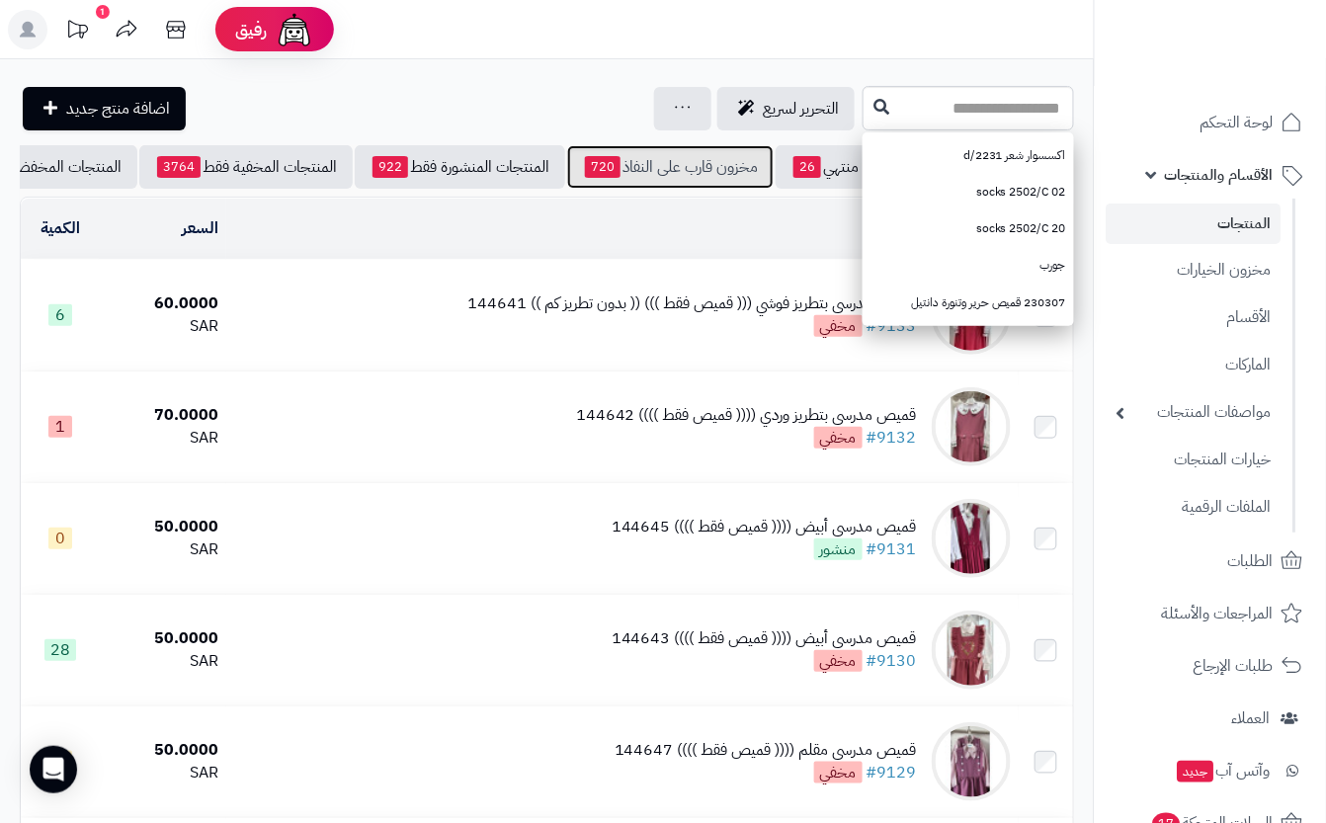
click at [628, 158] on link "مخزون قارب على النفاذ 720" at bounding box center [670, 166] width 207 height 43
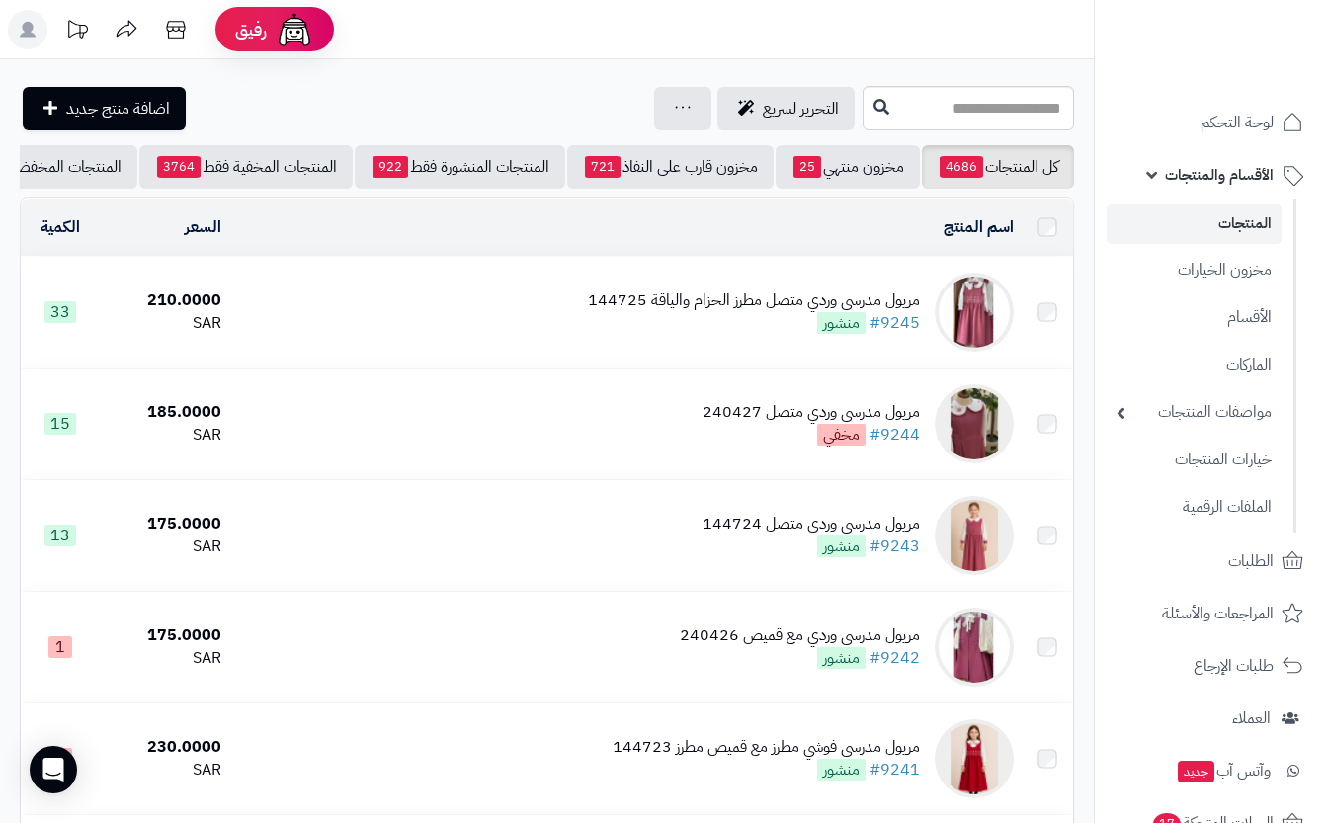
drag, startPoint x: 0, startPoint y: 0, endPoint x: 763, endPoint y: 344, distance: 836.8
click at [763, 335] on div "مريول مدرسي وردي متصل مطرز الحزام والياقة 144725 #9245 منشور" at bounding box center [754, 312] width 332 height 45
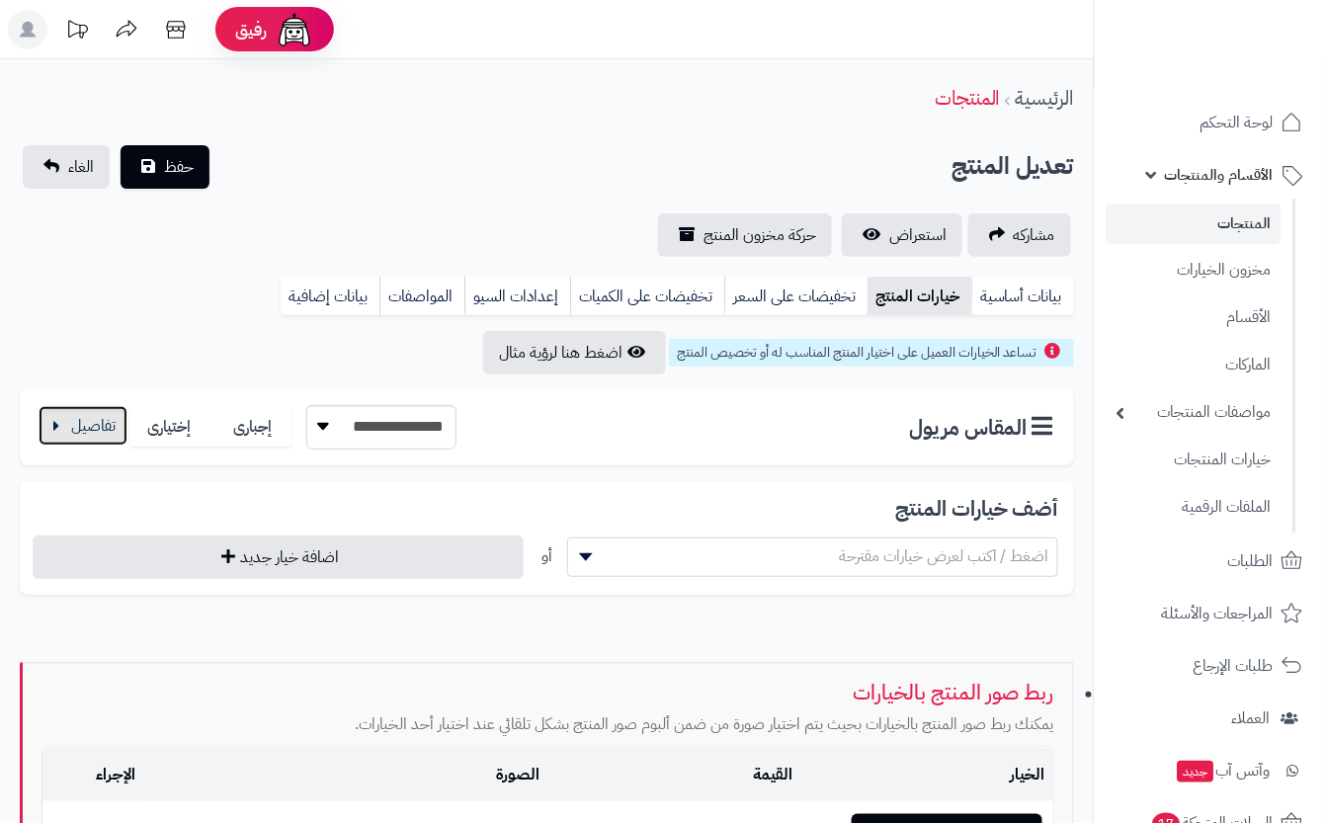
click at [88, 424] on button "button" at bounding box center [83, 426] width 89 height 40
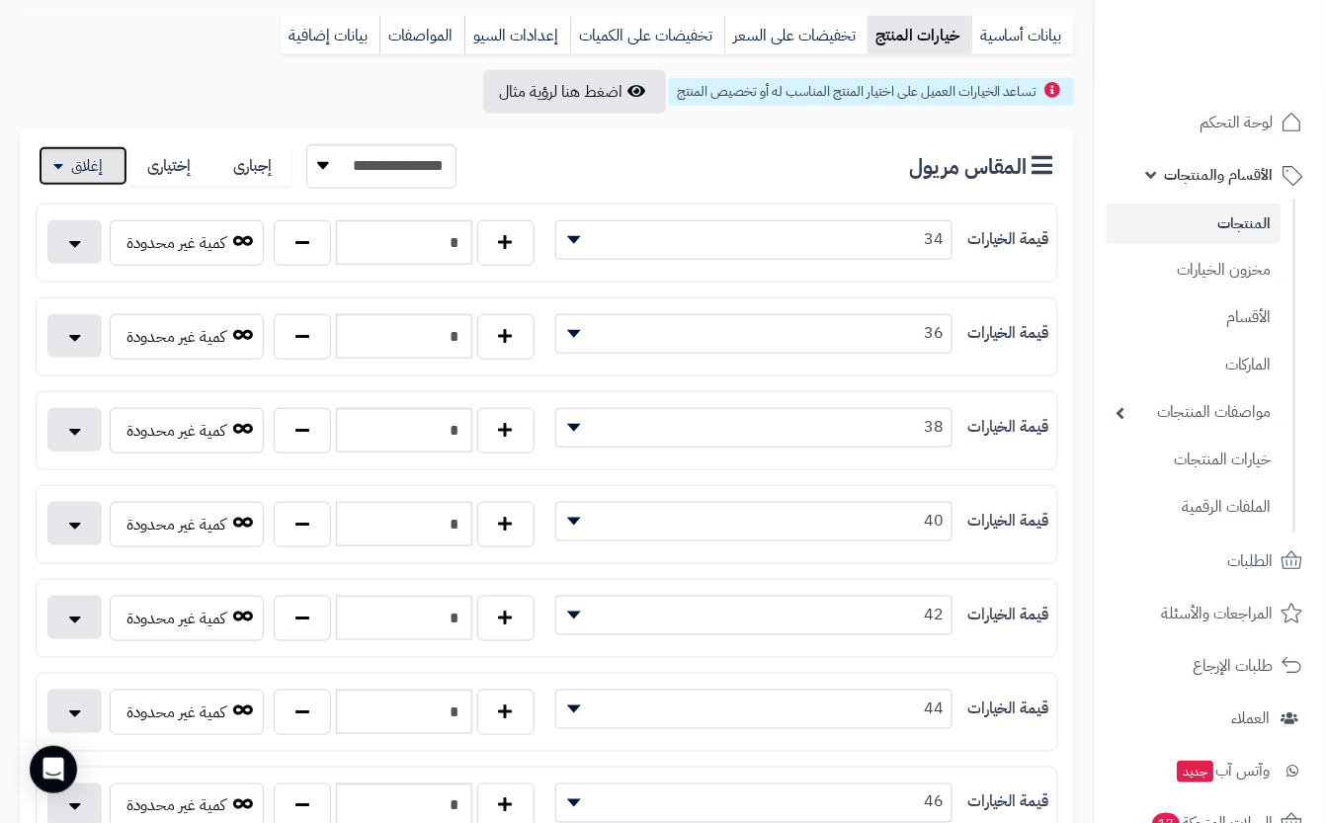
scroll to position [263, 0]
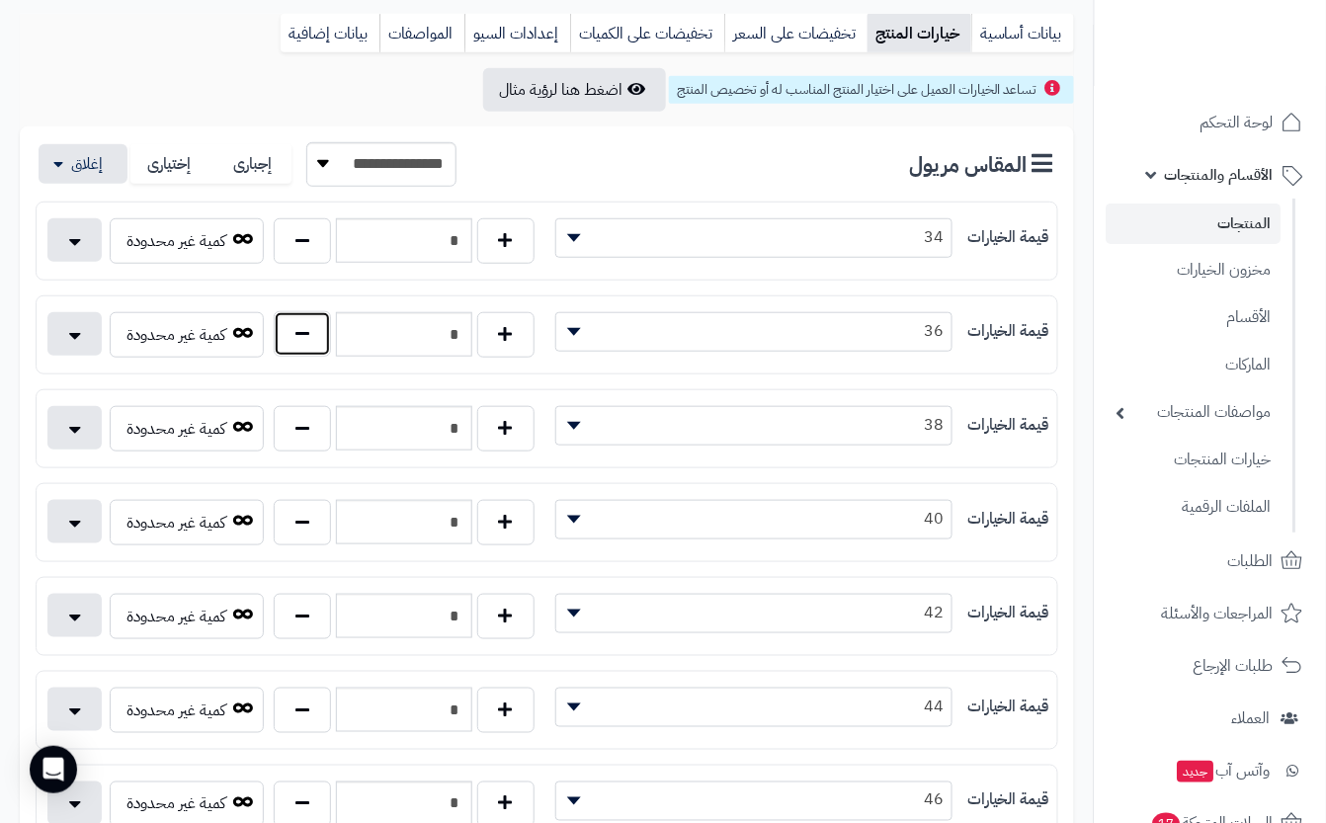
click at [291, 345] on button "button" at bounding box center [302, 333] width 57 height 45
type input "*"
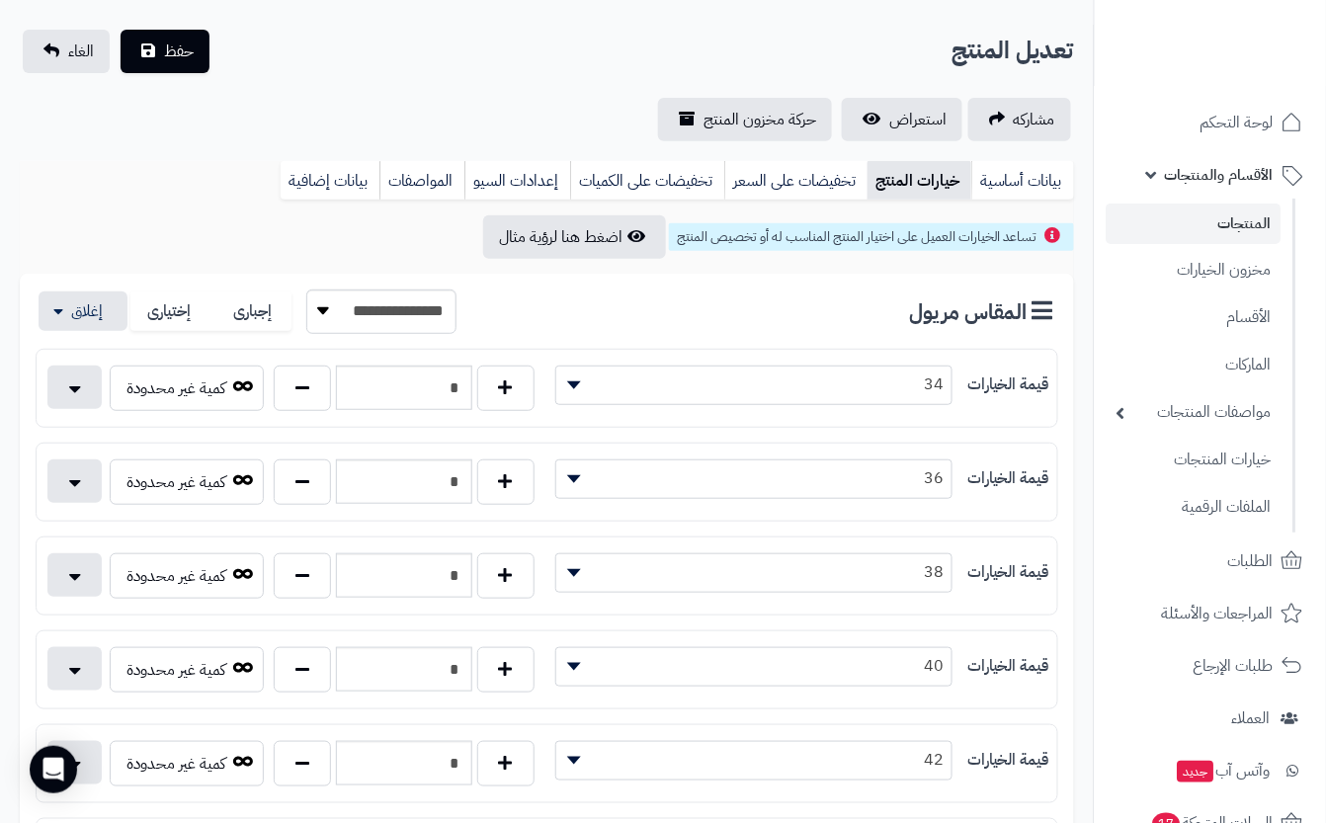
scroll to position [0, 0]
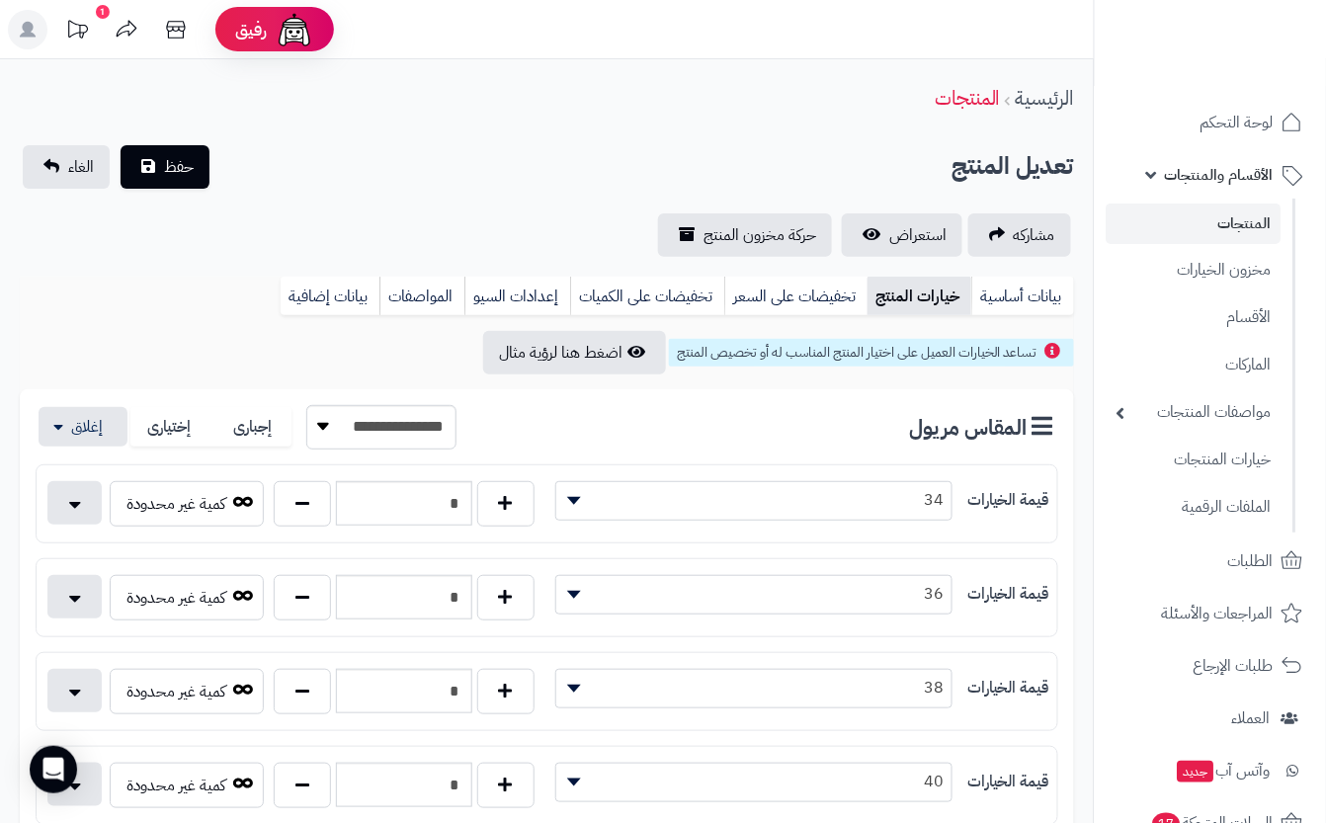
drag, startPoint x: 312, startPoint y: 151, endPoint x: 287, endPoint y: 155, distance: 26.0
click at [316, 150] on div "تعديل المنتج حفظ الغاء" at bounding box center [547, 166] width 1054 height 43
click at [158, 162] on button "حفظ" at bounding box center [165, 165] width 89 height 43
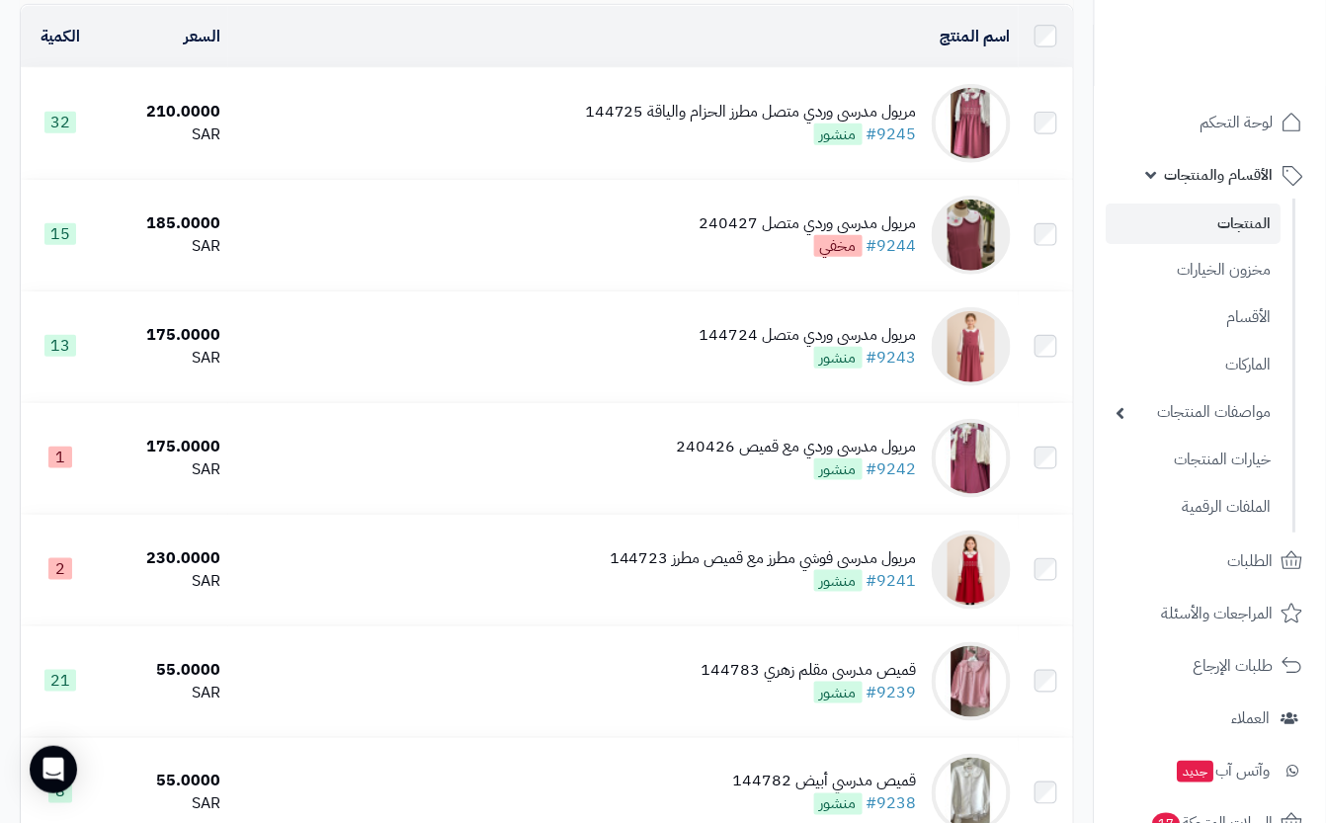
scroll to position [527, 0]
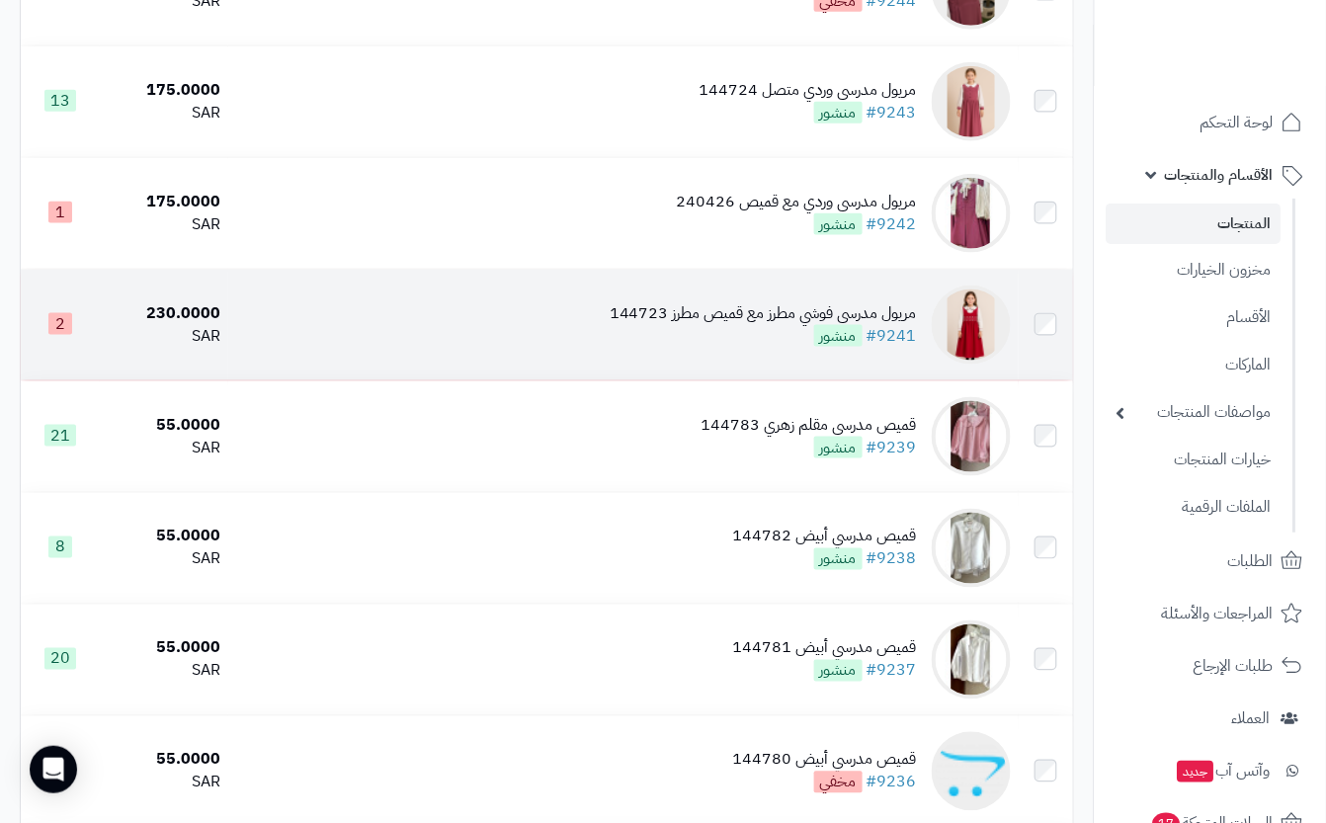
click at [653, 348] on div "[PERSON_NAME] مطرز مع قميص مطرز 144723 #9241 منشور" at bounding box center [763, 324] width 307 height 45
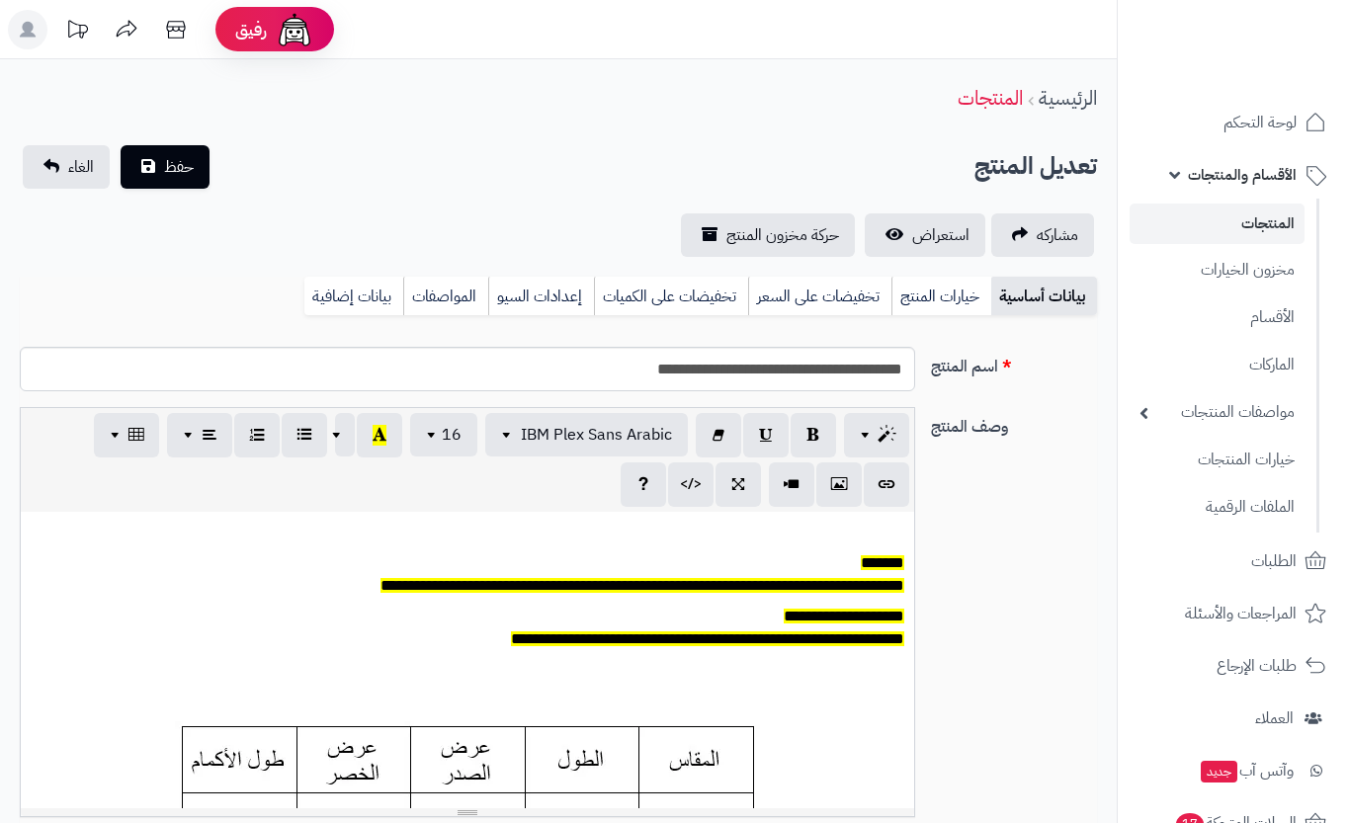
click at [909, 290] on link "خيارات المنتج" at bounding box center [941, 297] width 100 height 40
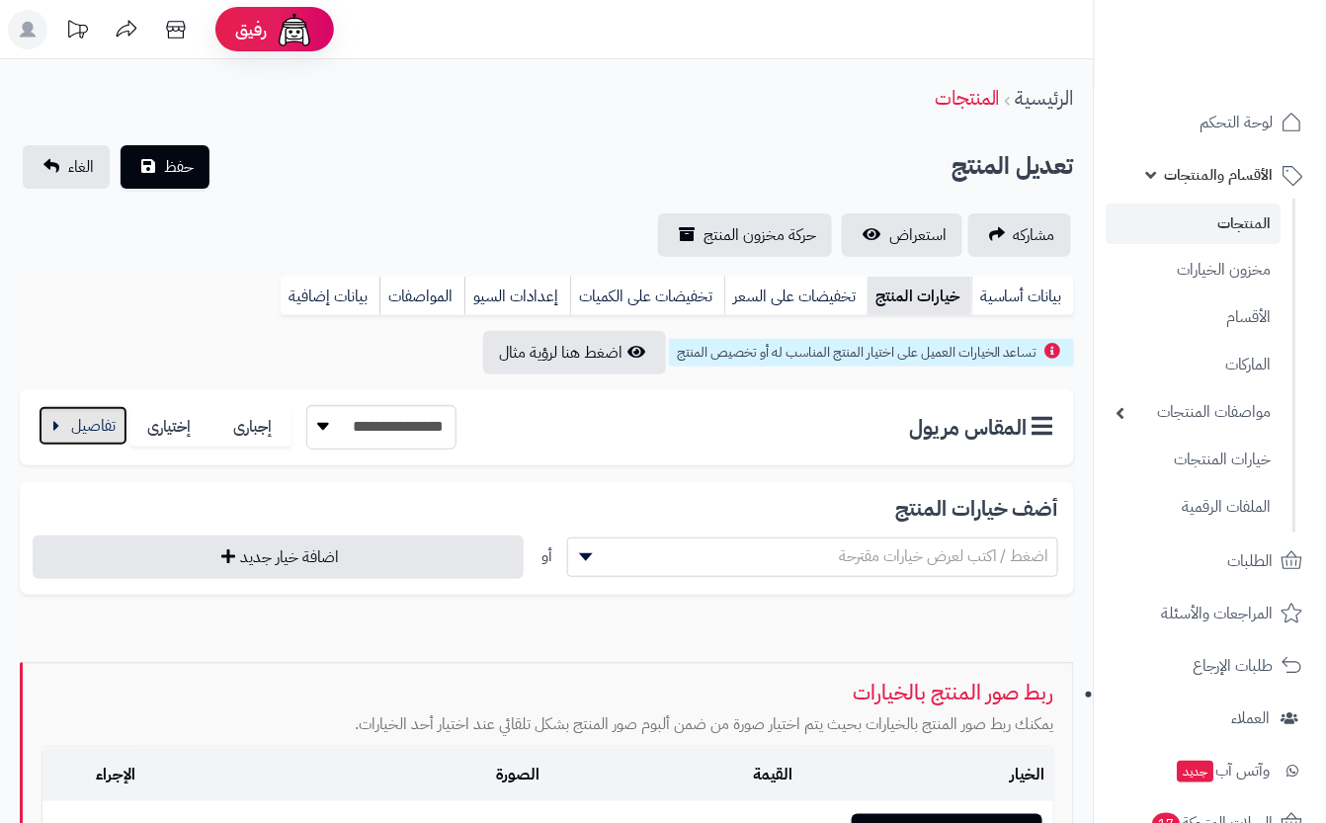
click at [91, 408] on button "button" at bounding box center [83, 426] width 89 height 40
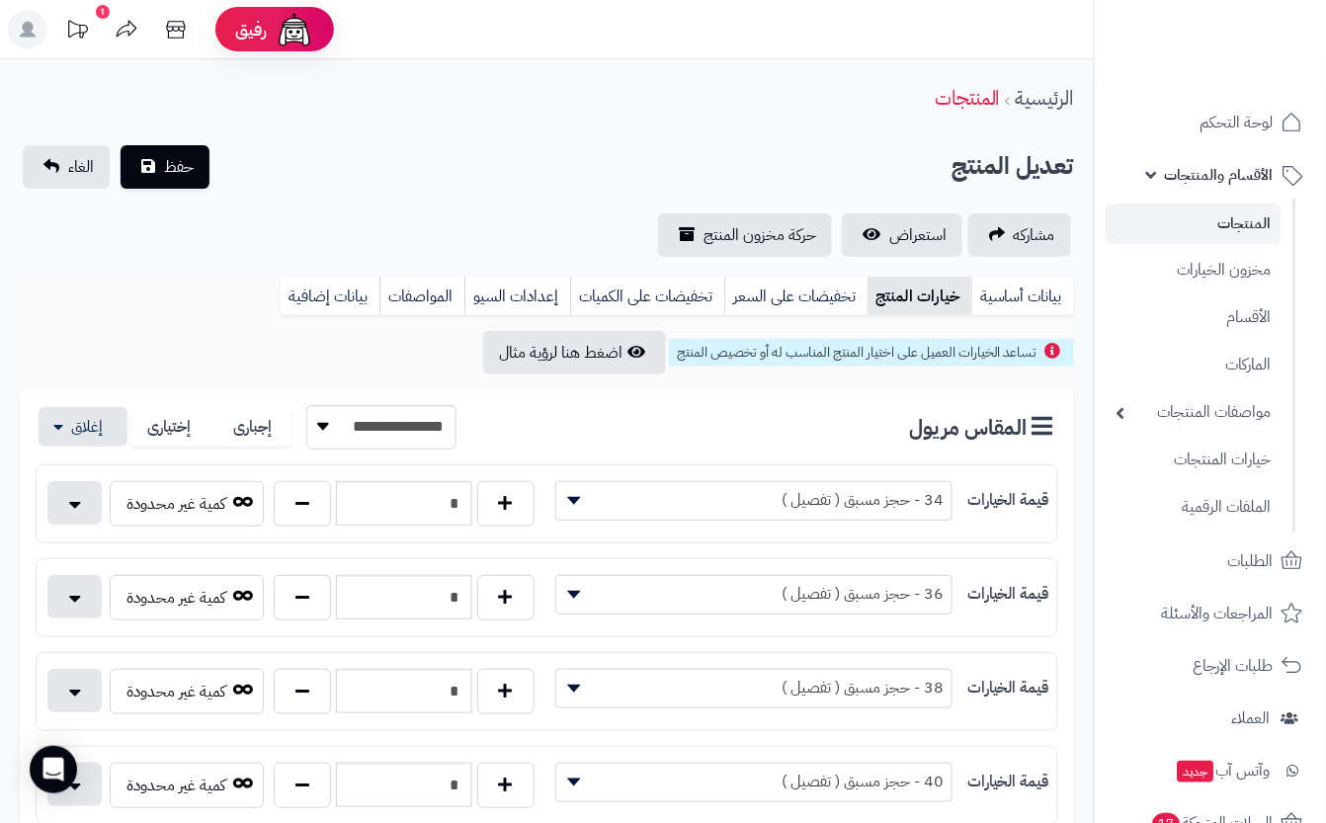
drag, startPoint x: 475, startPoint y: 152, endPoint x: 316, endPoint y: 162, distance: 159.4
click at [474, 152] on div "تعديل المنتج حفظ الغاء" at bounding box center [547, 166] width 1054 height 43
click at [192, 170] on span "حفظ" at bounding box center [179, 166] width 30 height 24
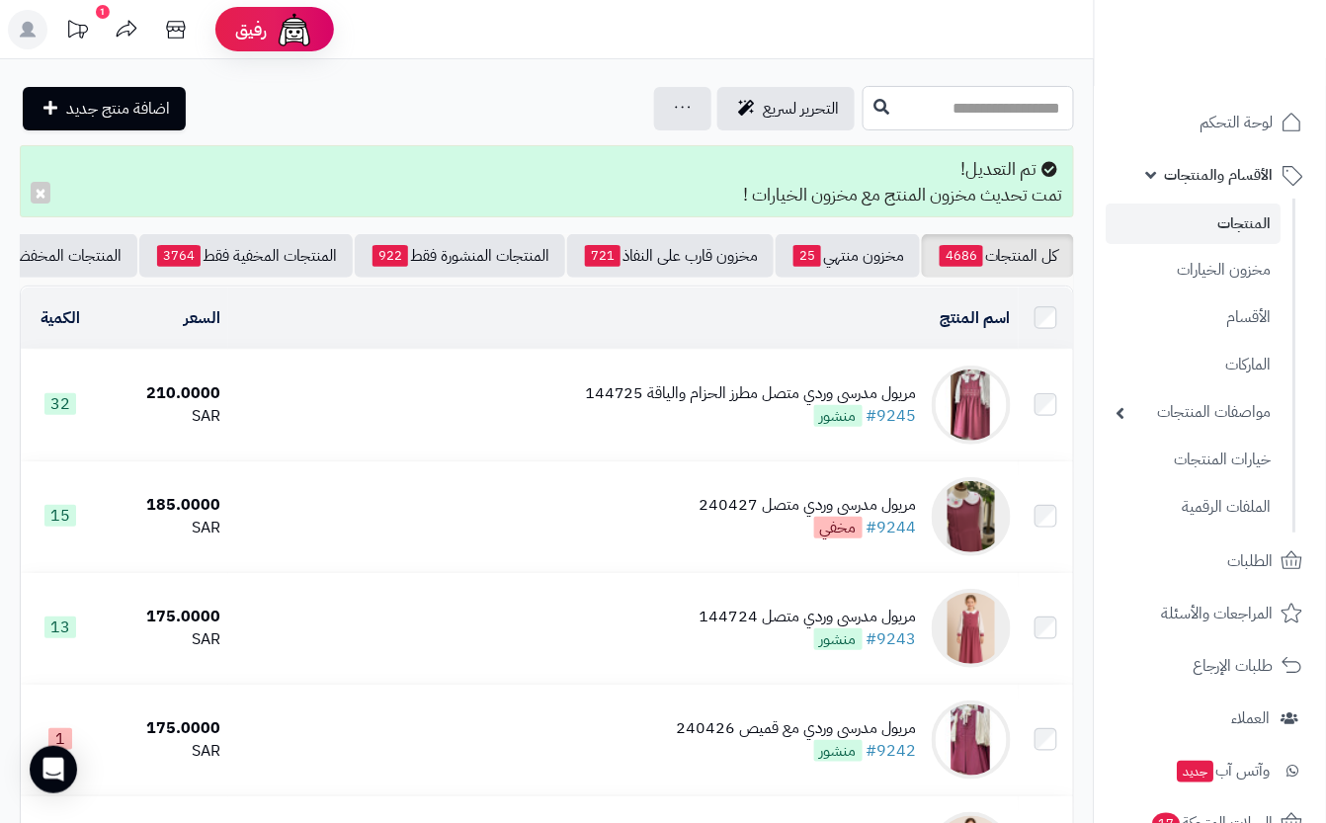
click at [978, 117] on input "text" at bounding box center [968, 108] width 211 height 44
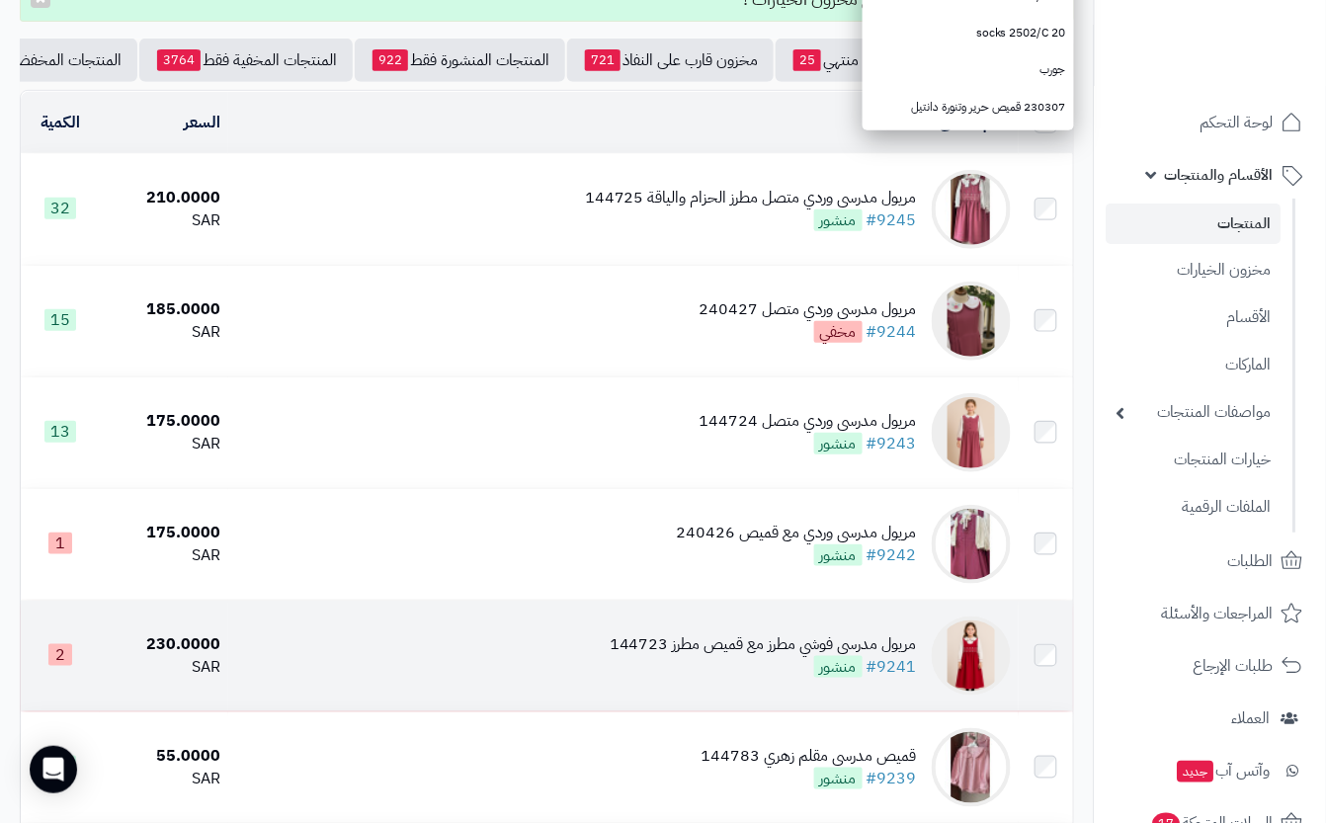
scroll to position [96, 0]
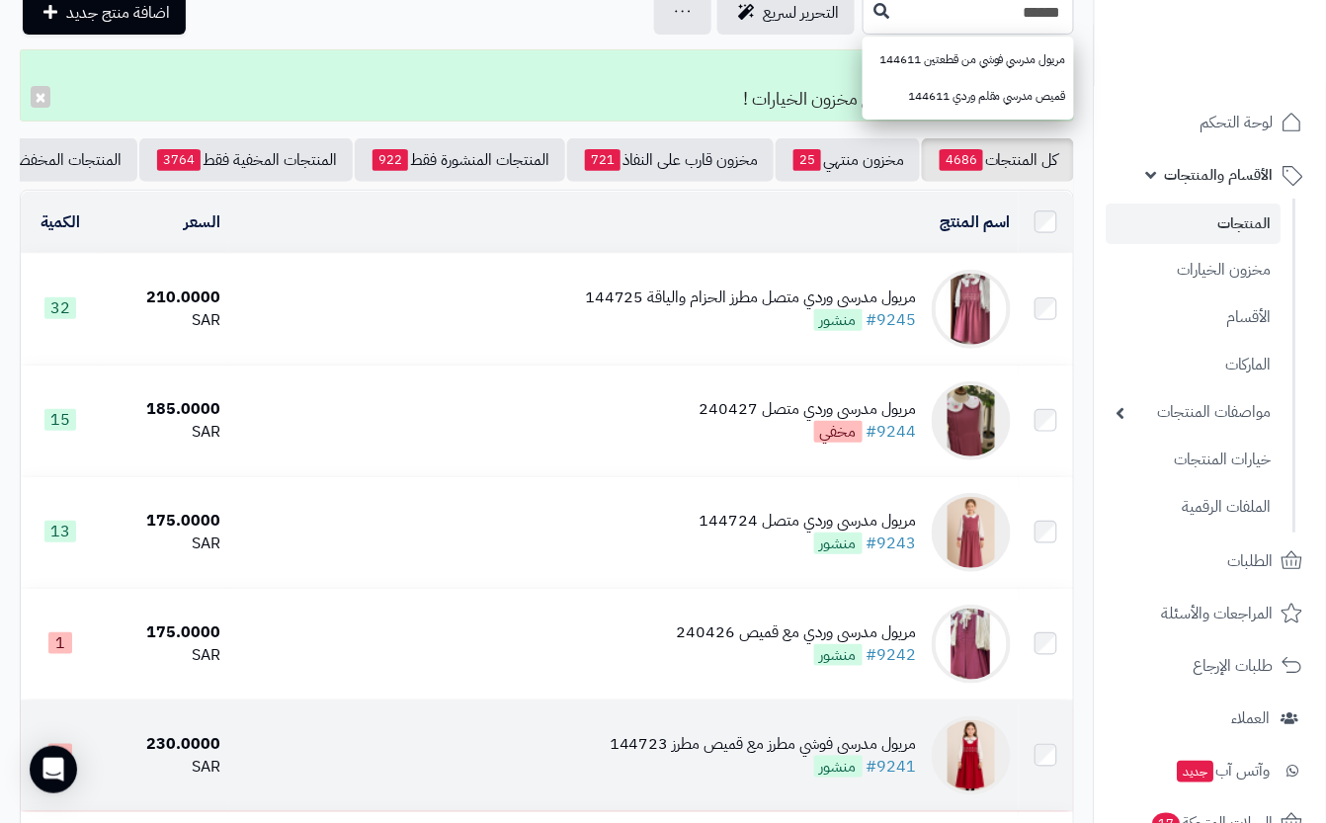
type input "******"
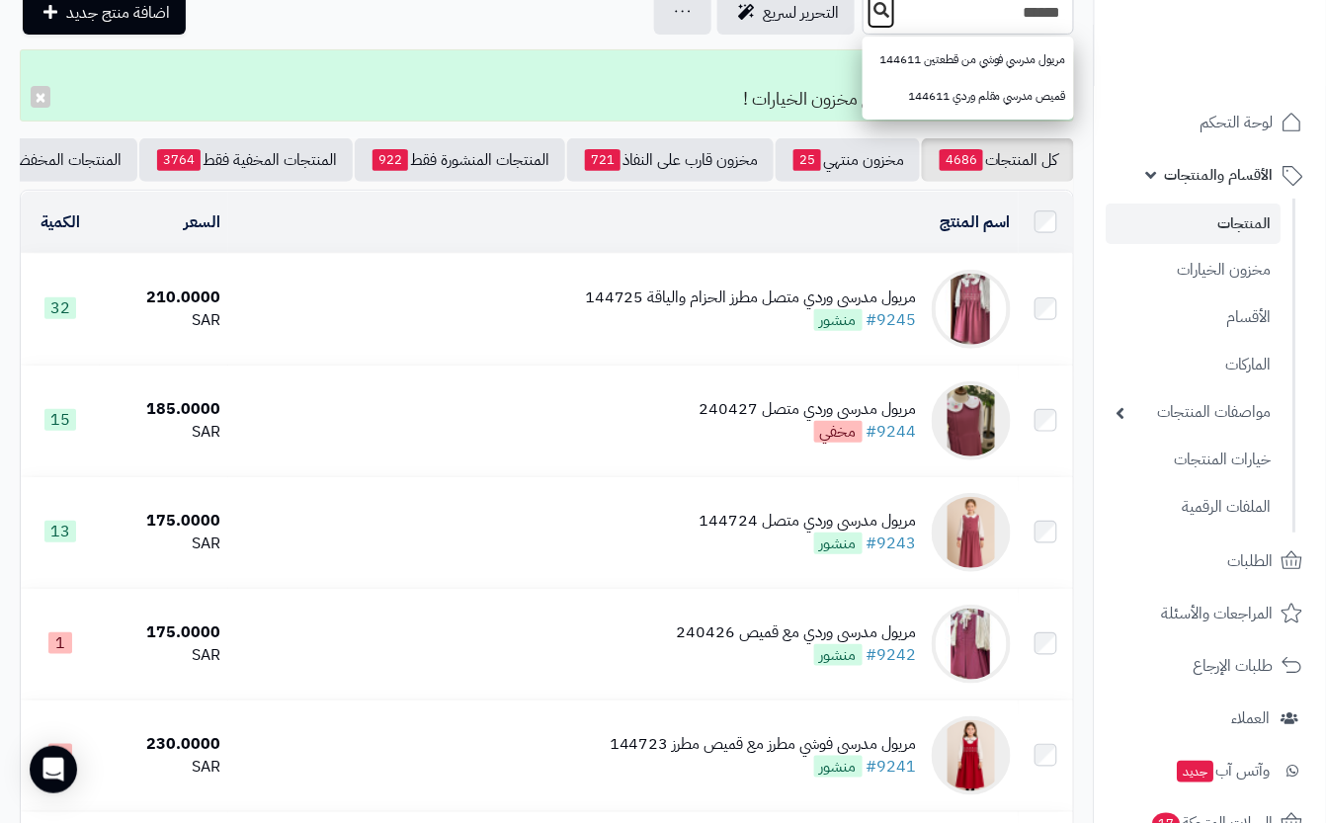
click at [874, 10] on icon at bounding box center [882, 10] width 16 height 16
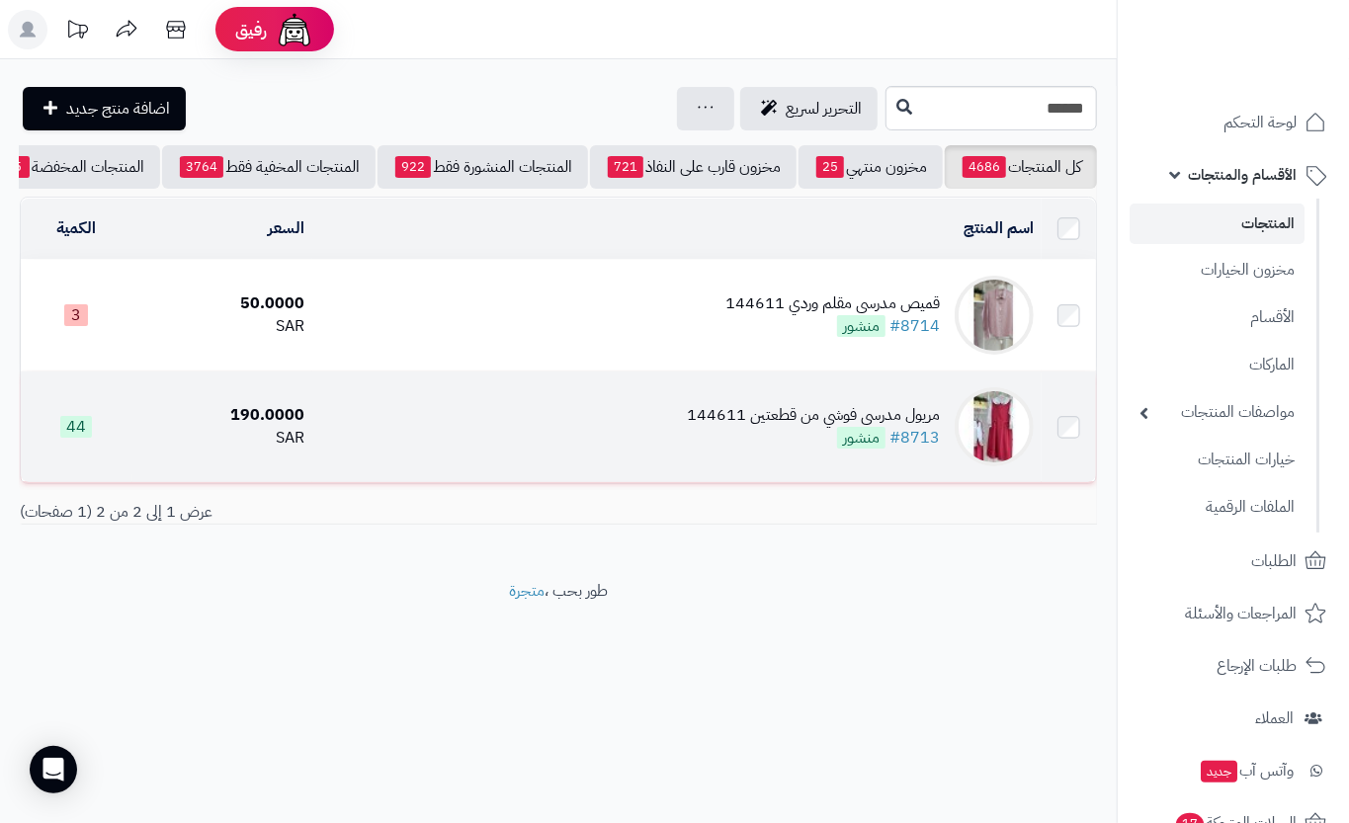
click at [692, 471] on td "مريول مدرسي فوشي من قطعتين 144611 #8713 منشور" at bounding box center [676, 427] width 728 height 111
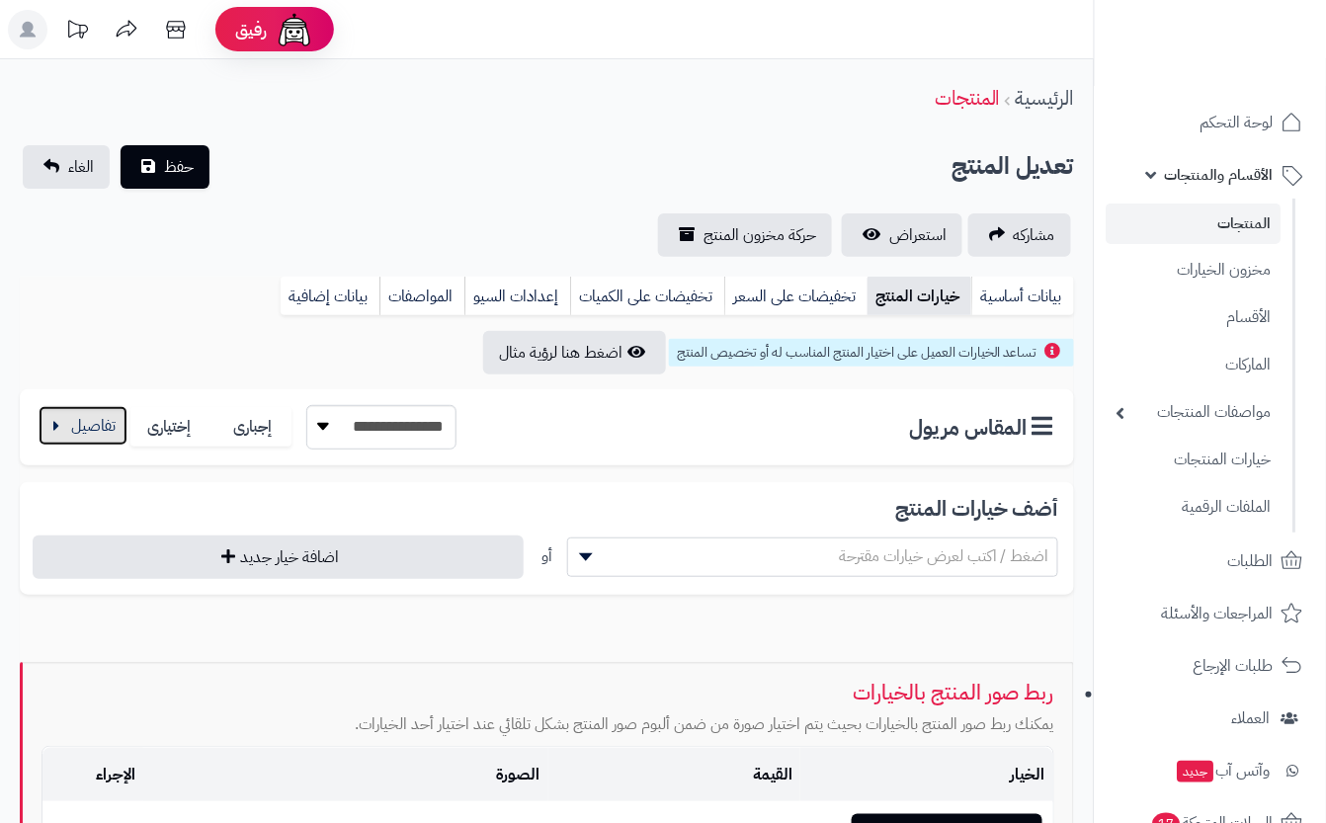
drag, startPoint x: 104, startPoint y: 420, endPoint x: 115, endPoint y: 436, distance: 19.2
click at [104, 420] on button "button" at bounding box center [83, 426] width 89 height 40
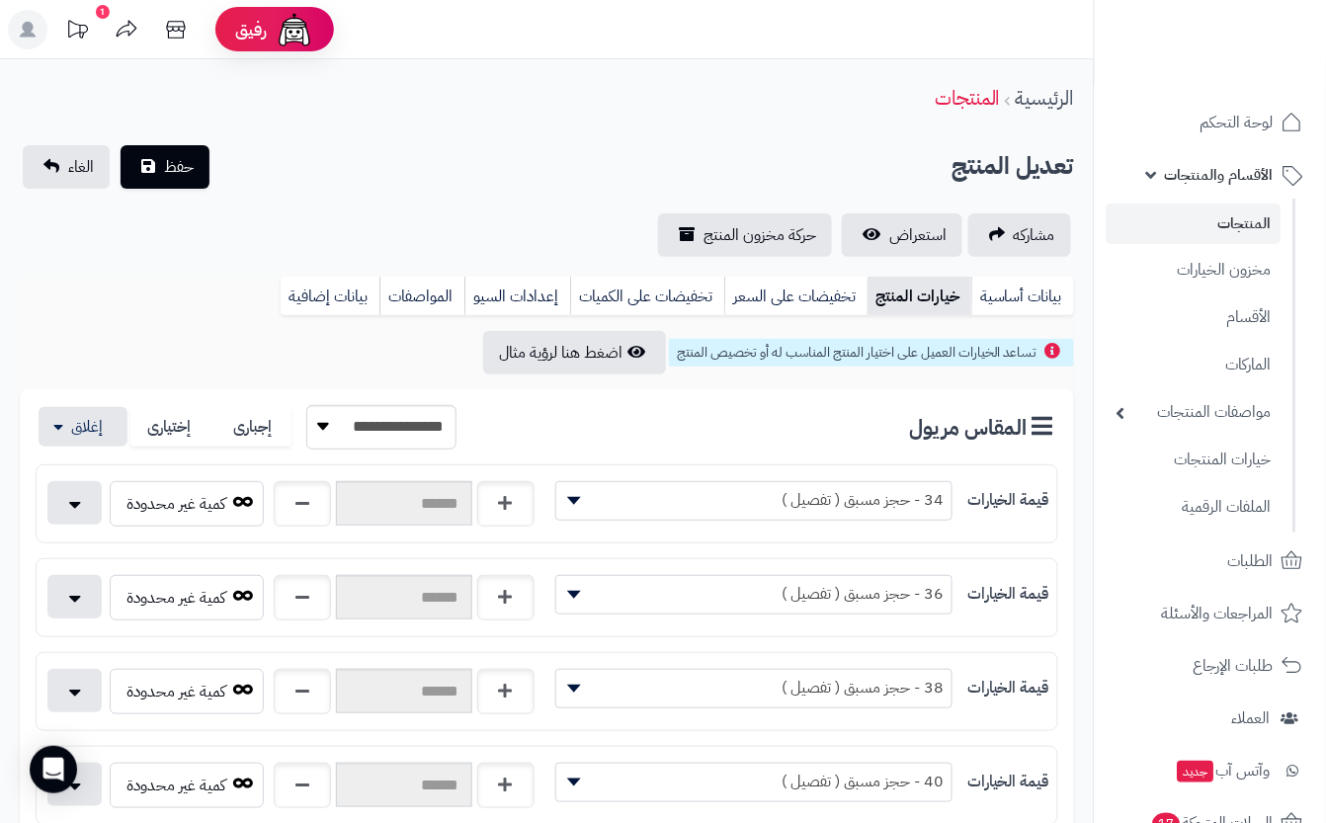
drag, startPoint x: 490, startPoint y: 218, endPoint x: 285, endPoint y: 231, distance: 205.9
click at [486, 218] on div "مشاركه استعراض حركة مخزون المنتج" at bounding box center [547, 234] width 1054 height 43
click at [147, 160] on button "حفظ" at bounding box center [165, 165] width 89 height 43
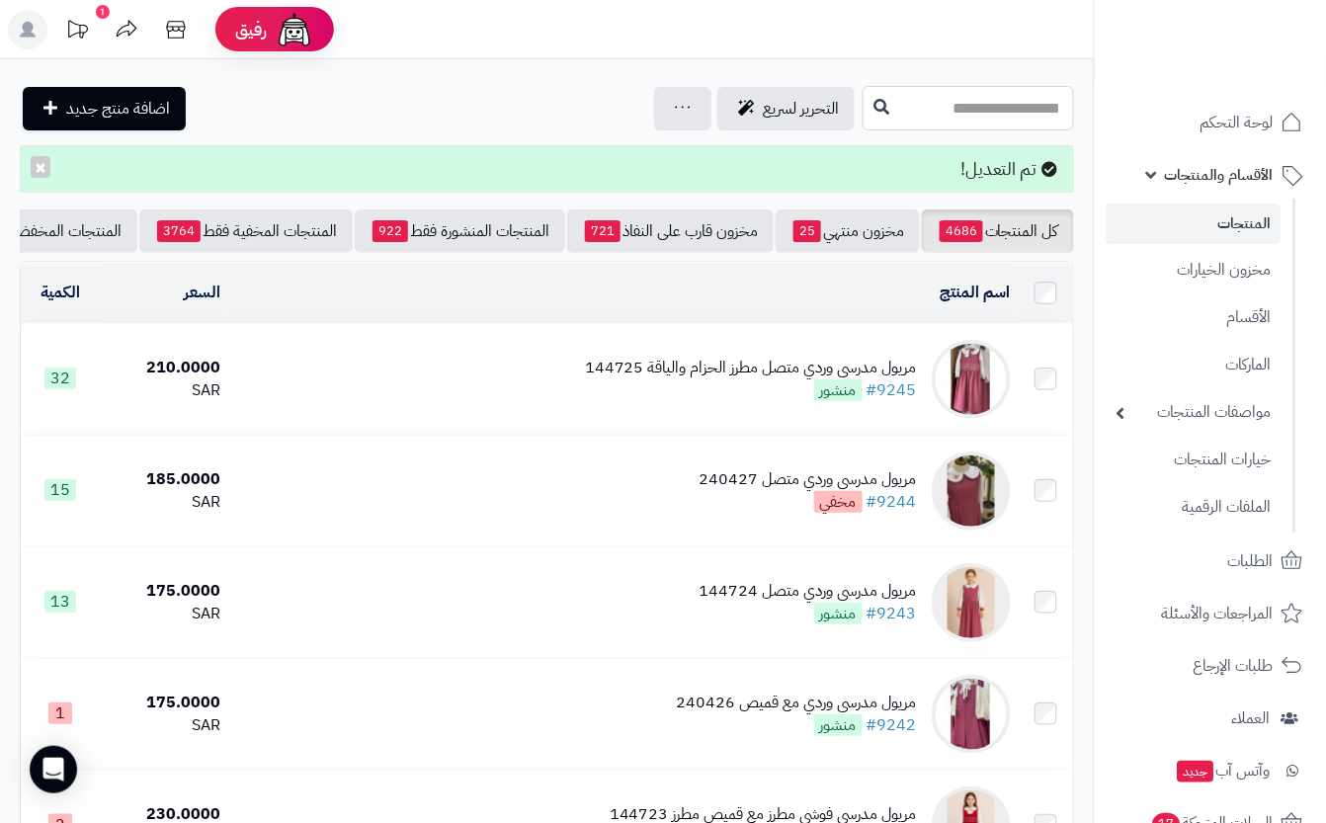
click at [935, 116] on input "text" at bounding box center [968, 108] width 211 height 44
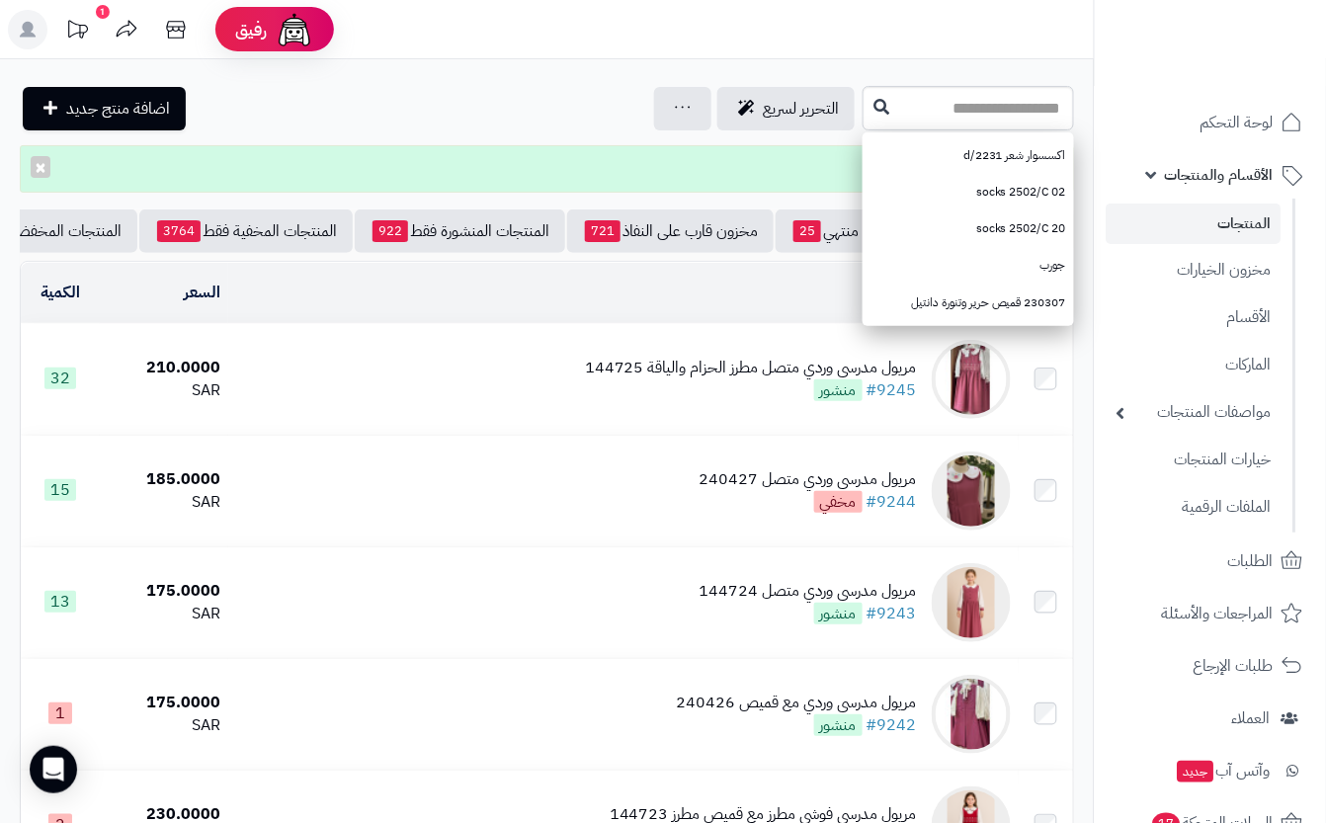
drag, startPoint x: 819, startPoint y: 57, endPoint x: 874, endPoint y: 127, distance: 88.7
click at [820, 57] on header "رفيق ! 1 الطلبات معالجة مكتمل إرجاع المنتجات العملاء المتواجدون الان 20151 عملا…" at bounding box center [663, 29] width 1326 height 59
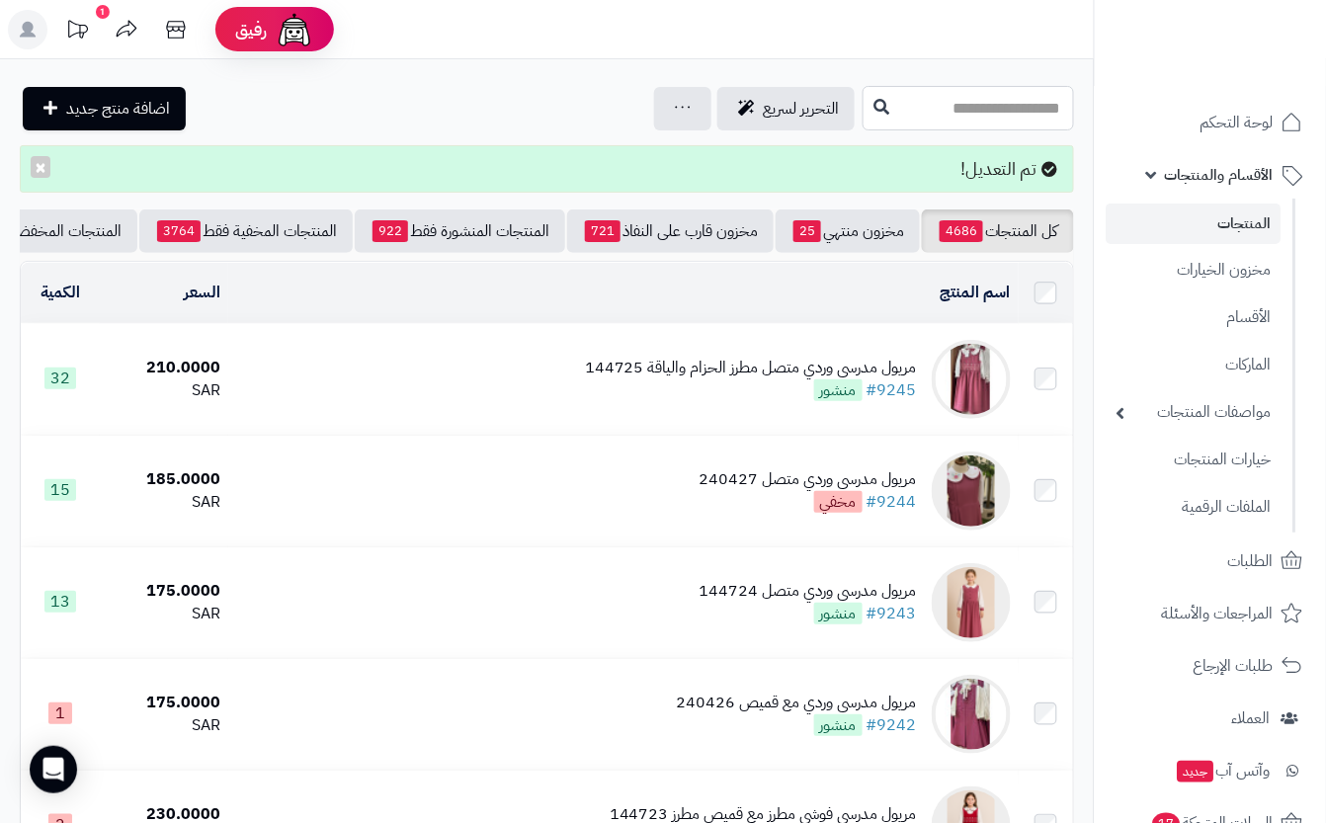
click at [938, 120] on input "text" at bounding box center [968, 108] width 211 height 44
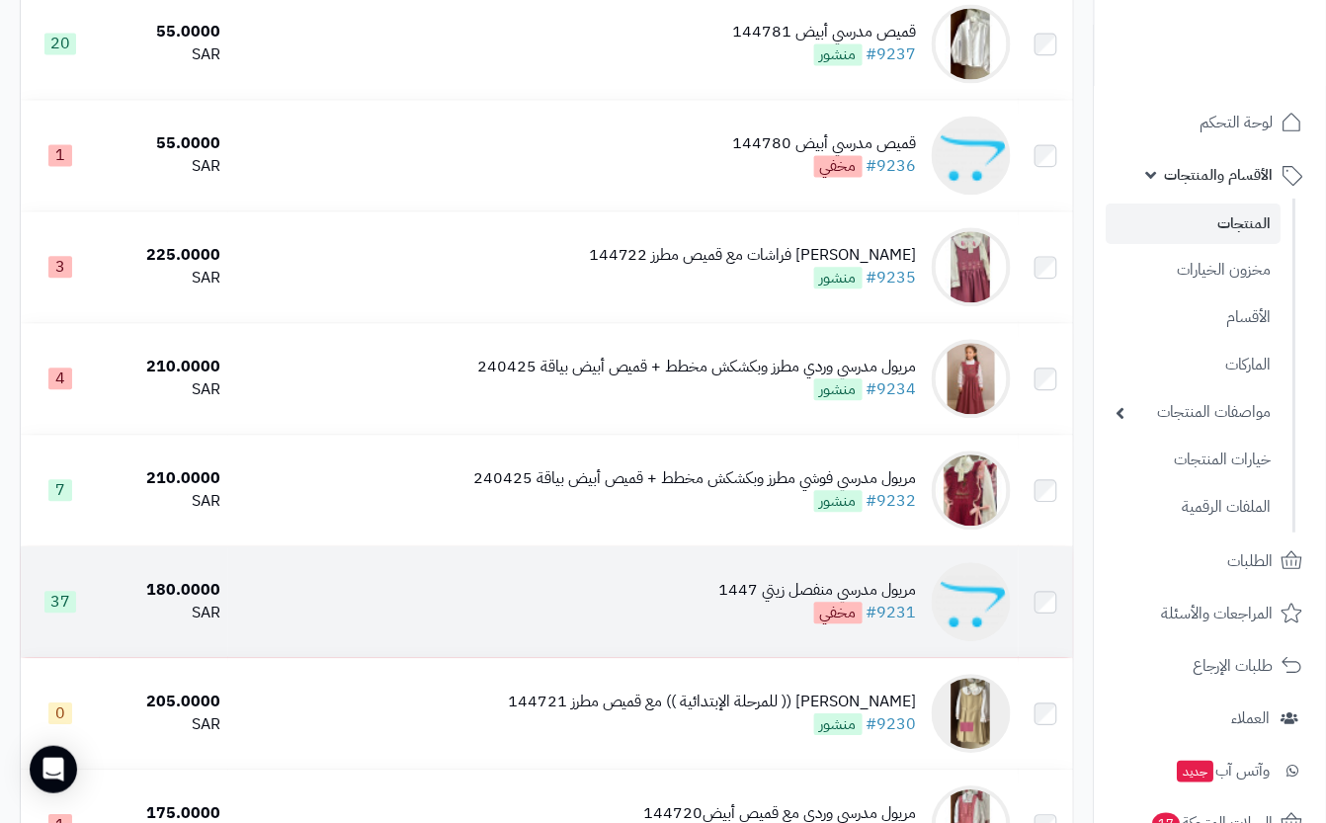
scroll to position [1913, 0]
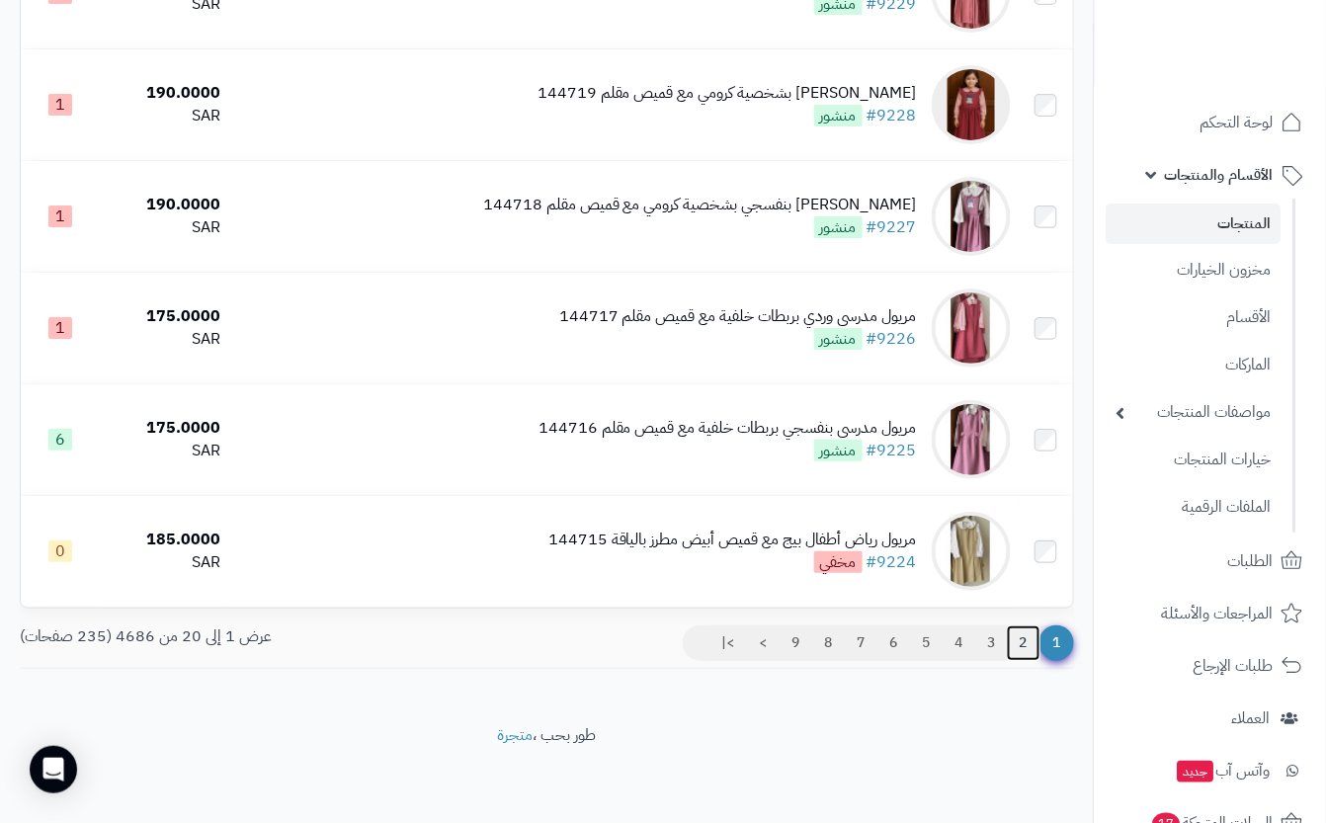
click at [1028, 644] on link "2" at bounding box center [1024, 644] width 34 height 36
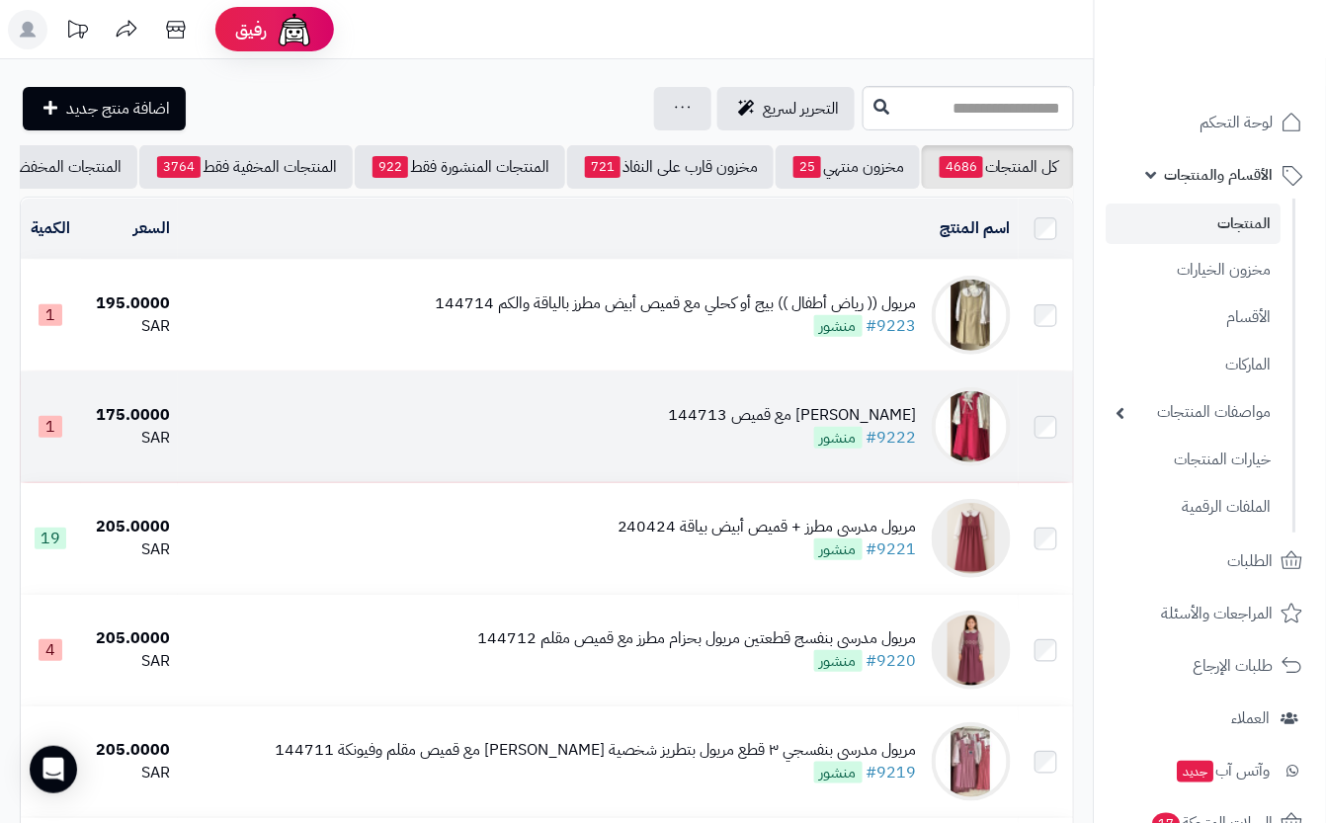
click at [741, 450] on div "[PERSON_NAME] مع قميص 144713 #9222 منشور" at bounding box center [793, 426] width 248 height 45
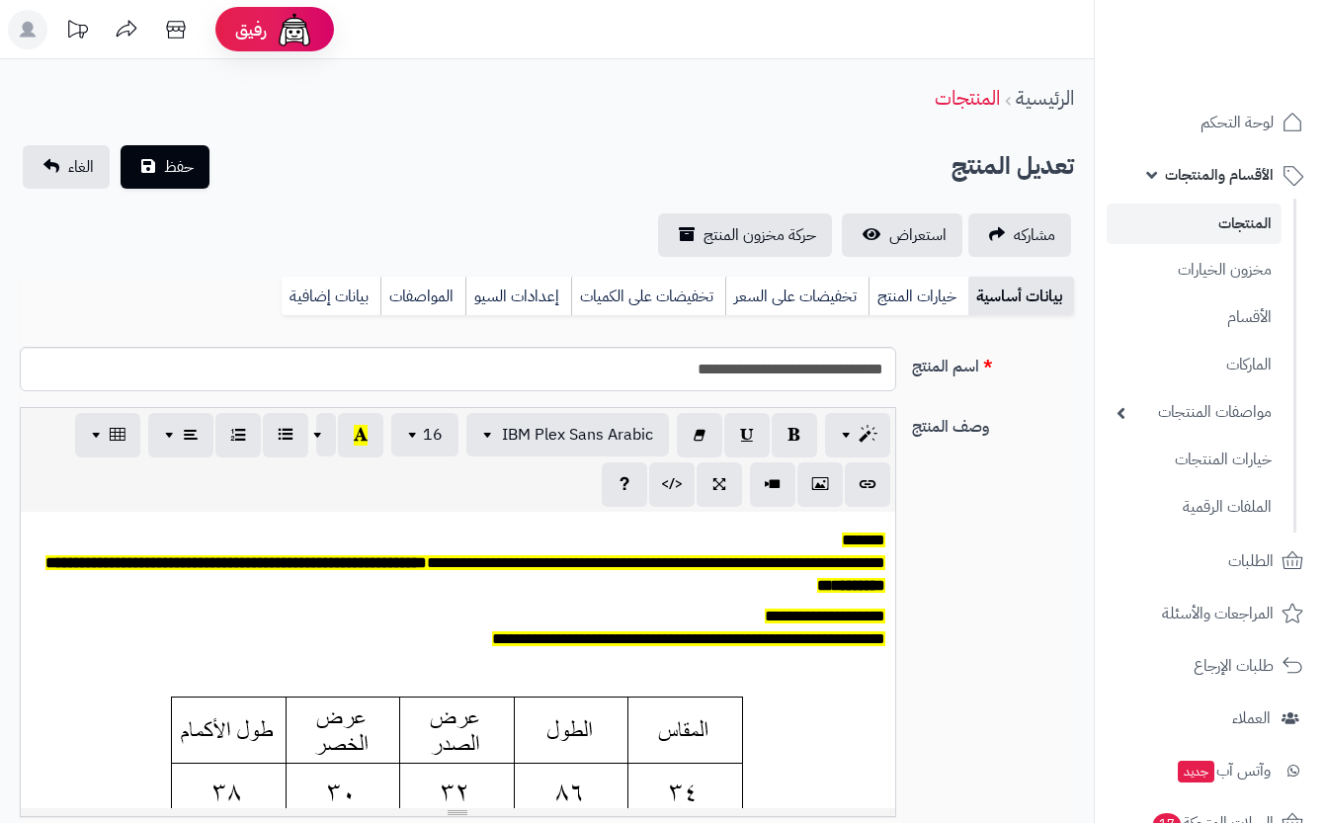
click at [949, 305] on link "خيارات المنتج" at bounding box center [919, 297] width 100 height 40
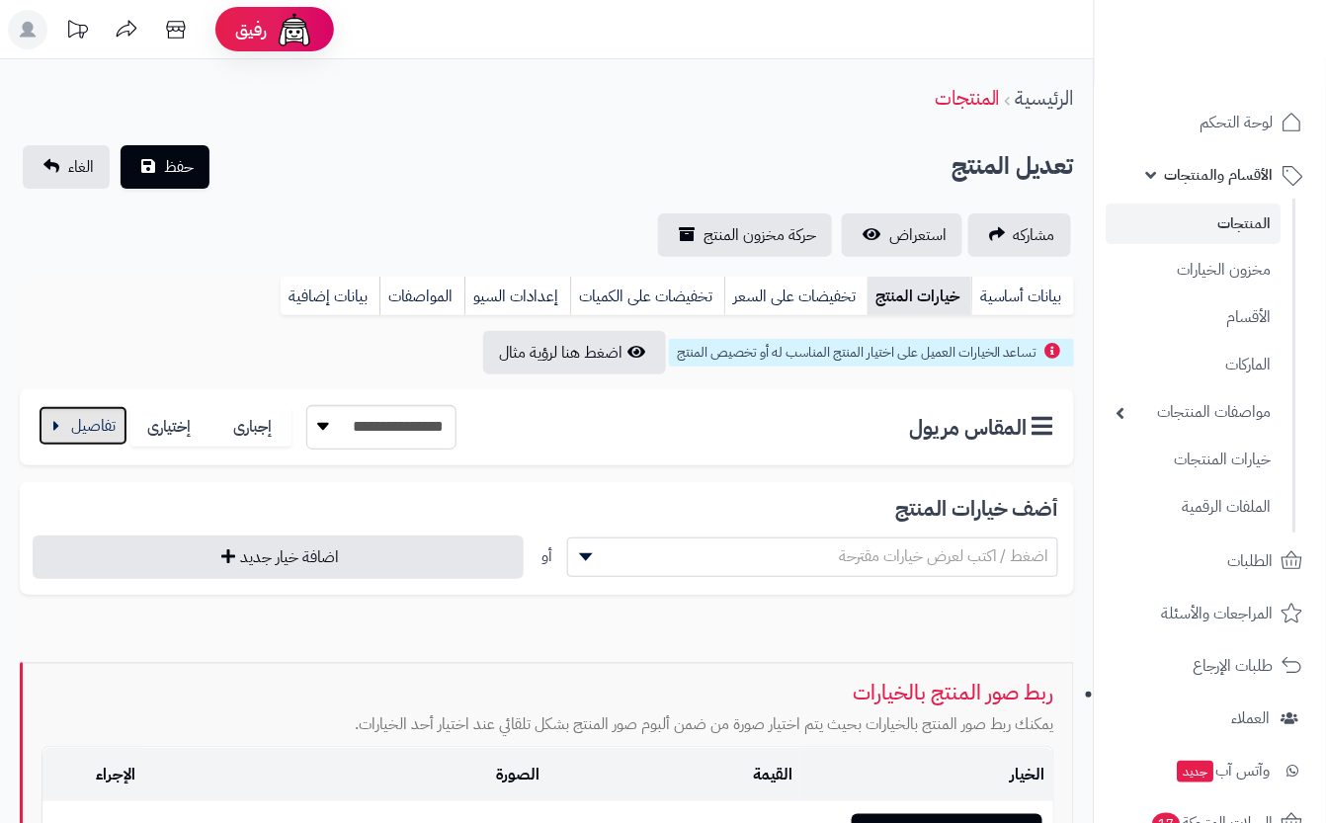
click at [97, 436] on button "button" at bounding box center [83, 426] width 89 height 40
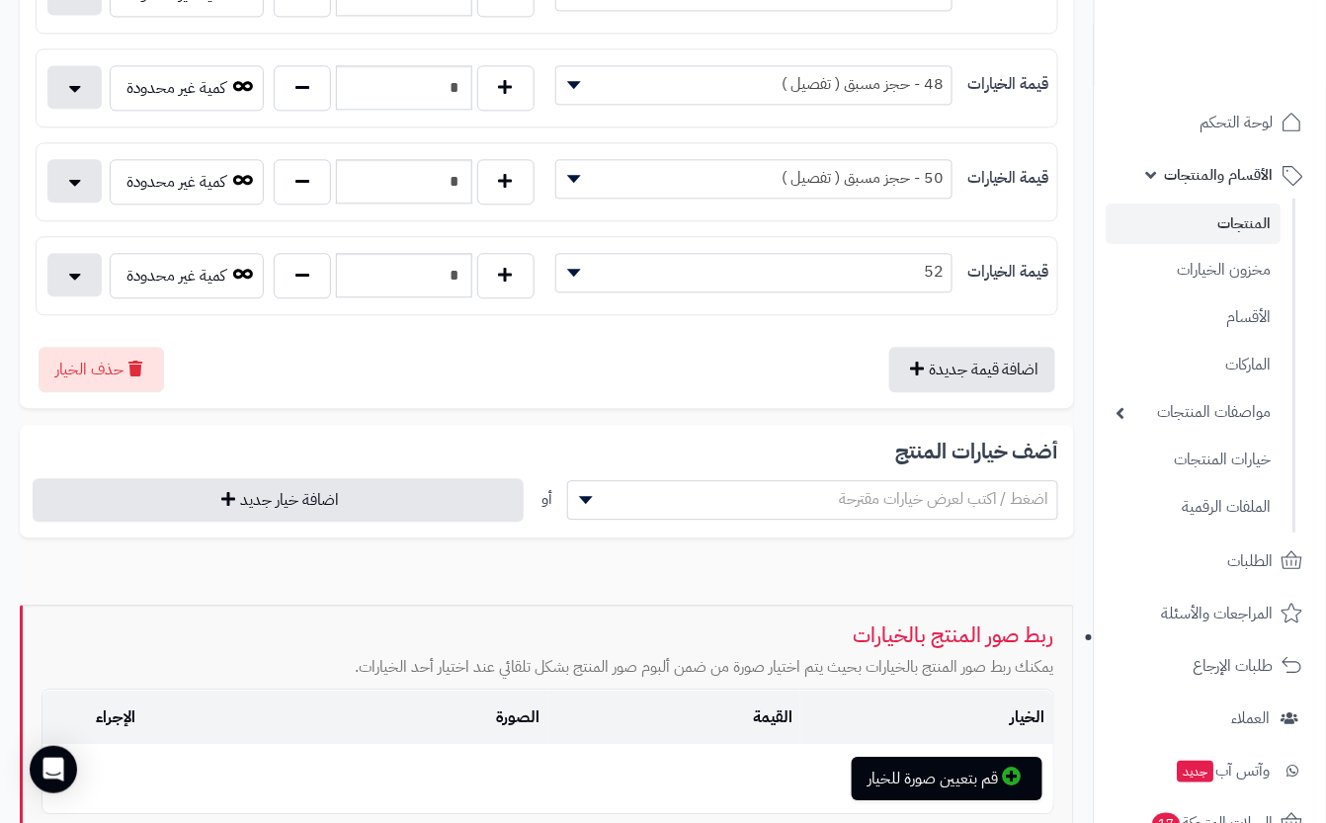
scroll to position [1186, 0]
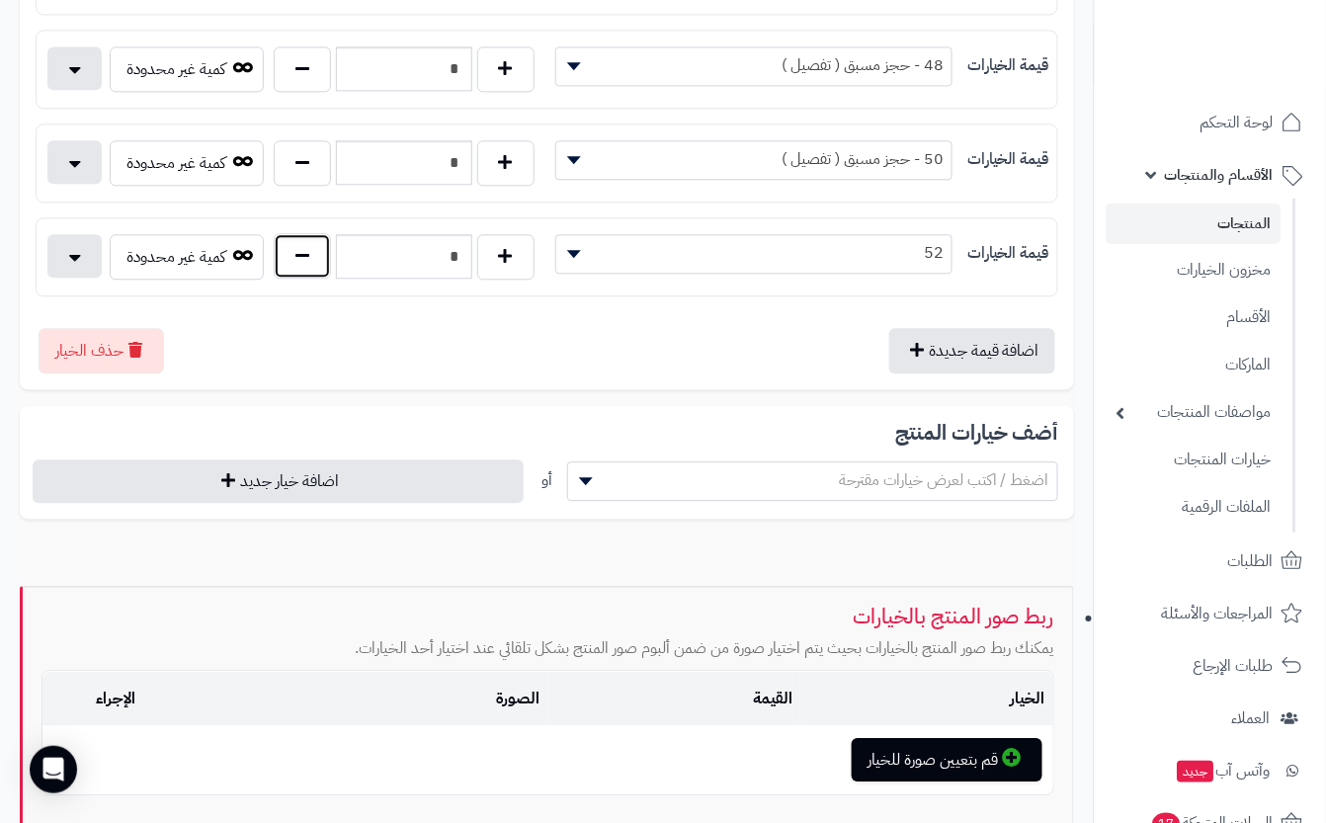
click at [297, 267] on button "button" at bounding box center [302, 255] width 57 height 45
type input "*"
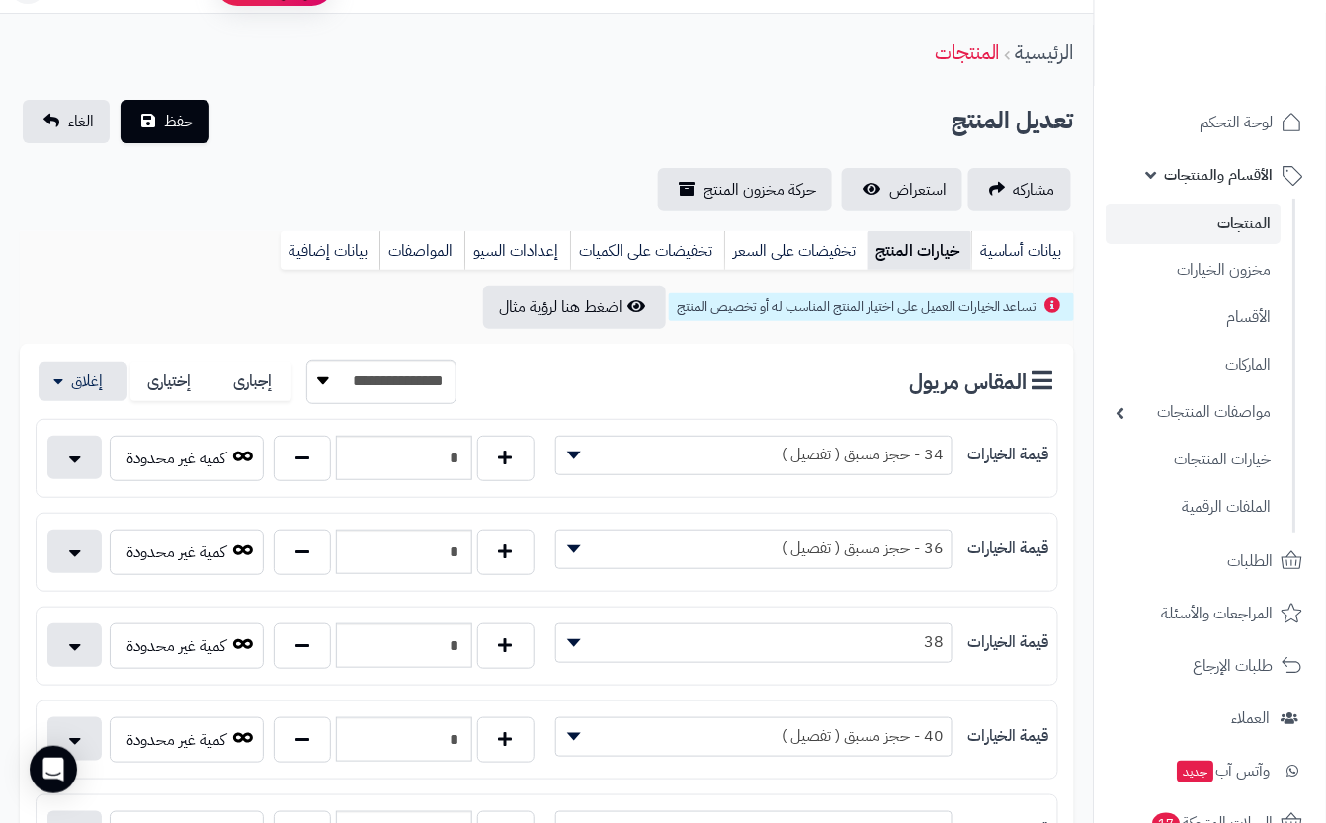
scroll to position [0, 0]
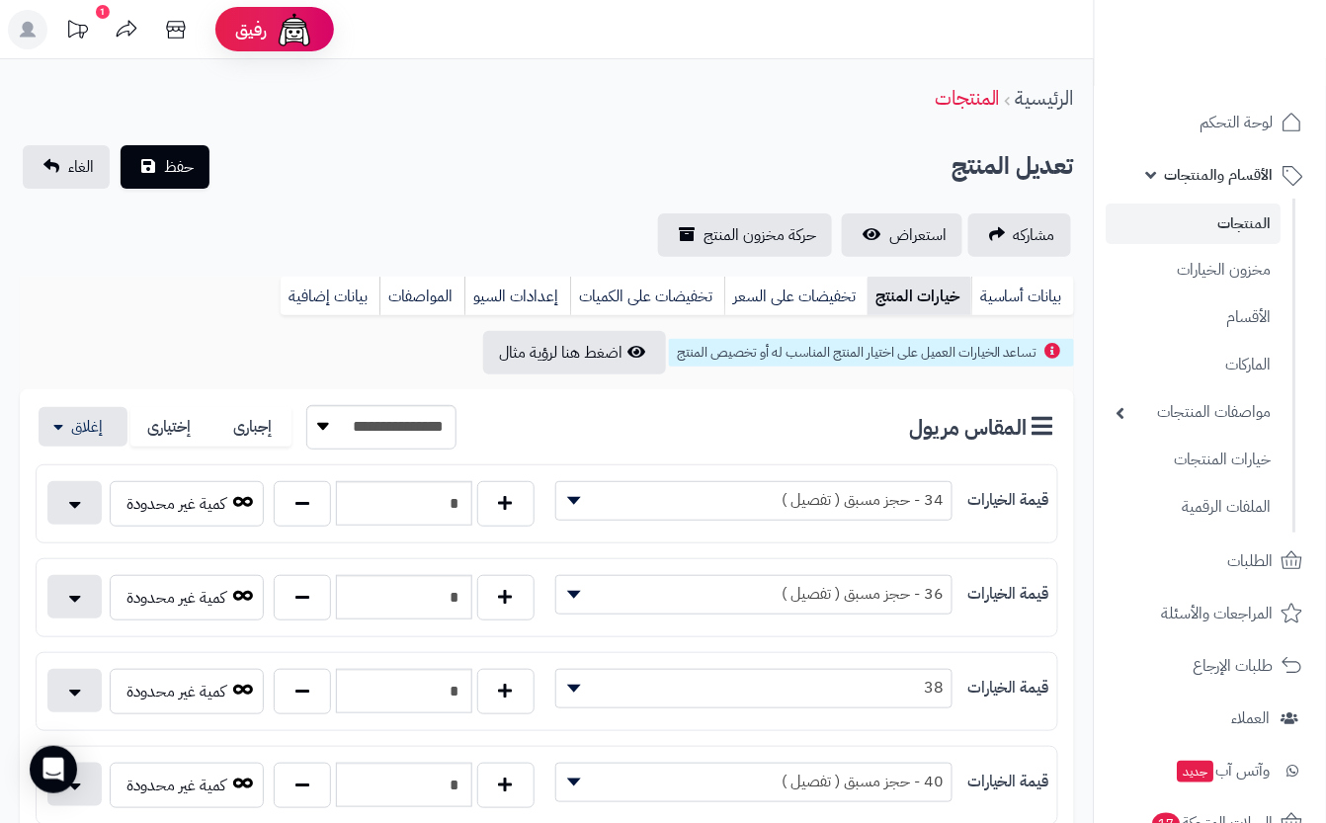
drag, startPoint x: 384, startPoint y: 143, endPoint x: 191, endPoint y: 140, distance: 193.7
click at [159, 164] on button "حفظ" at bounding box center [165, 165] width 89 height 43
